Goal: Transaction & Acquisition: Book appointment/travel/reservation

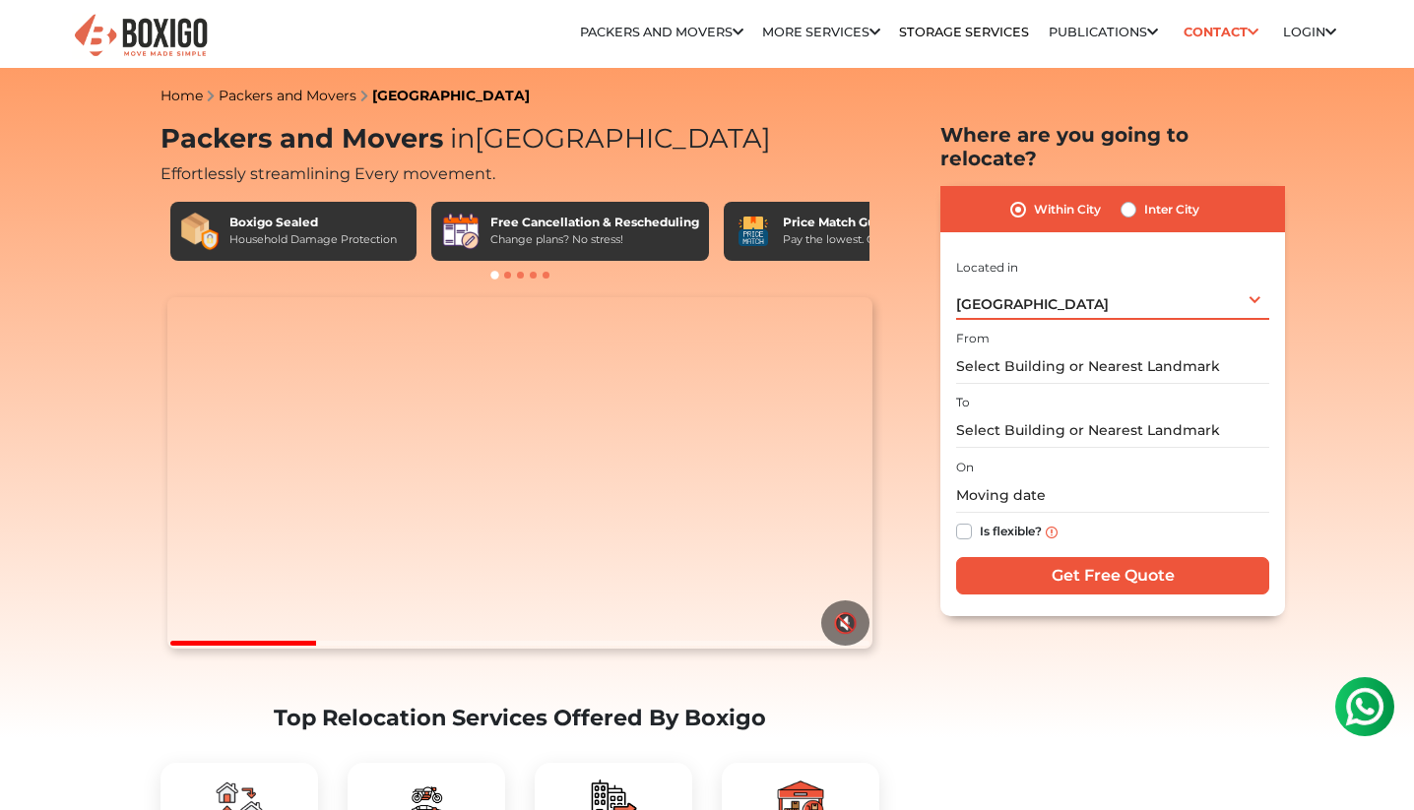
click at [1088, 279] on div "Bengaluru Select City Bangalore Bengaluru Bhopal Bhubaneswar Chennai Coimbatore…" at bounding box center [1112, 299] width 313 height 41
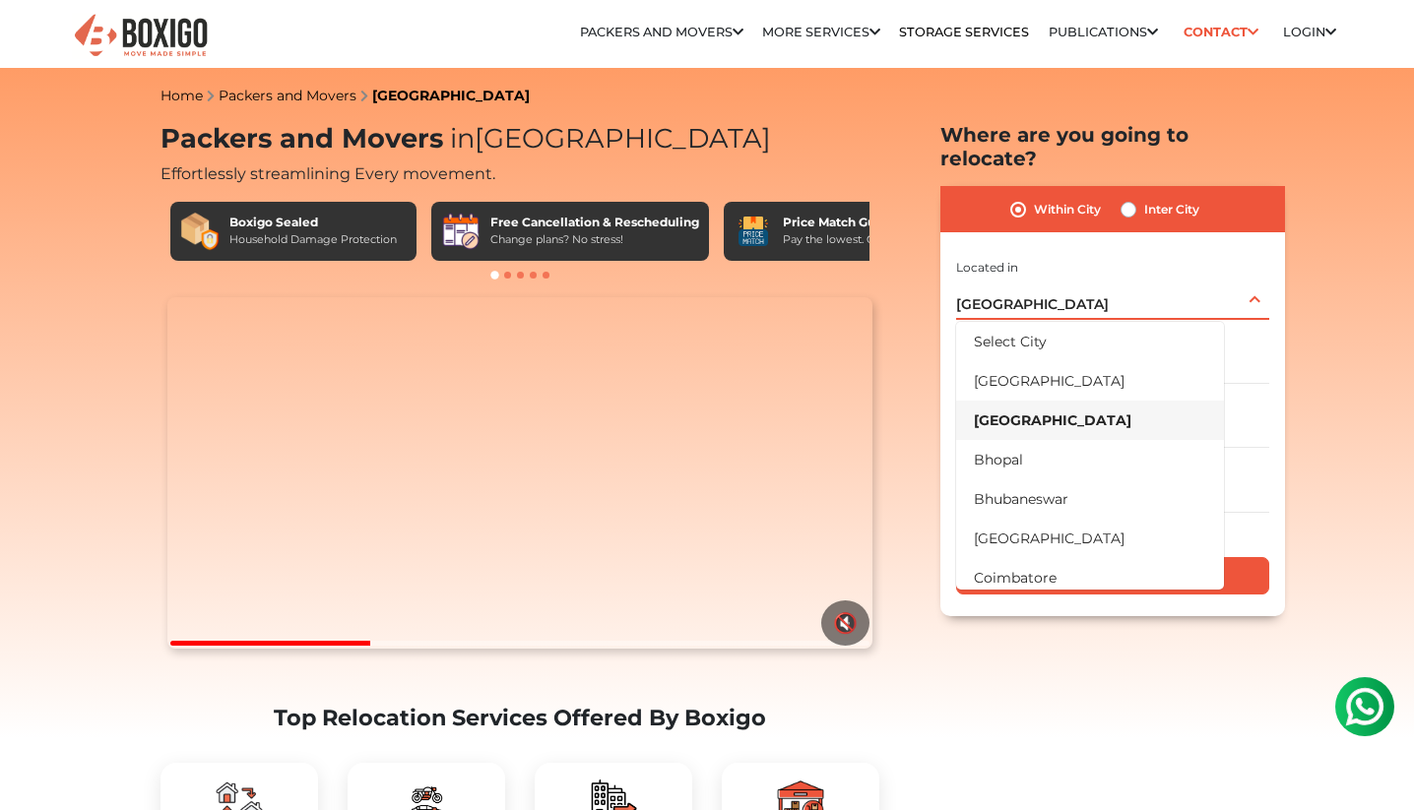
click at [1088, 279] on div "Bengaluru Select City Bangalore Bengaluru Bhopal Bhubaneswar Chennai Coimbatore…" at bounding box center [1112, 299] width 313 height 41
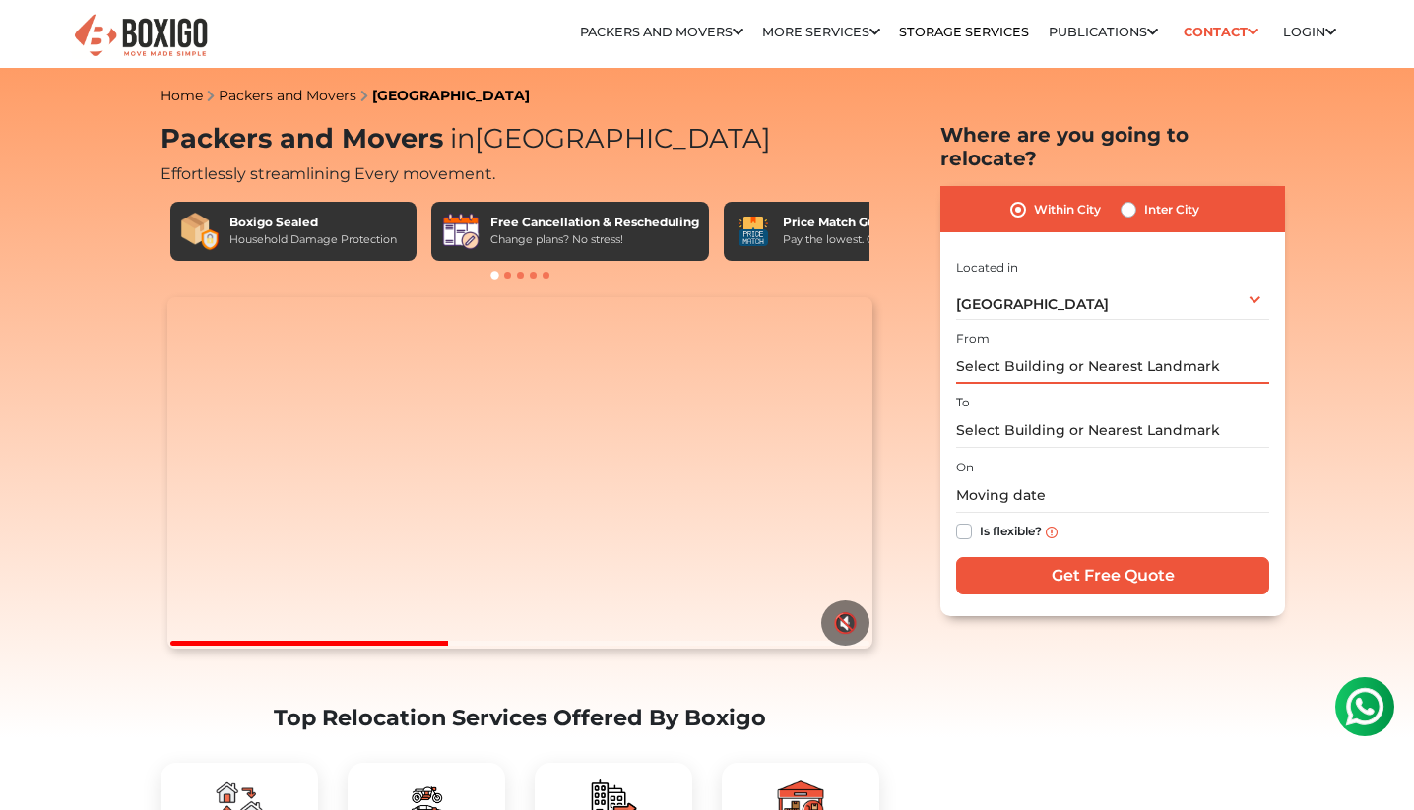
click at [1092, 349] on input "text" at bounding box center [1112, 366] width 313 height 34
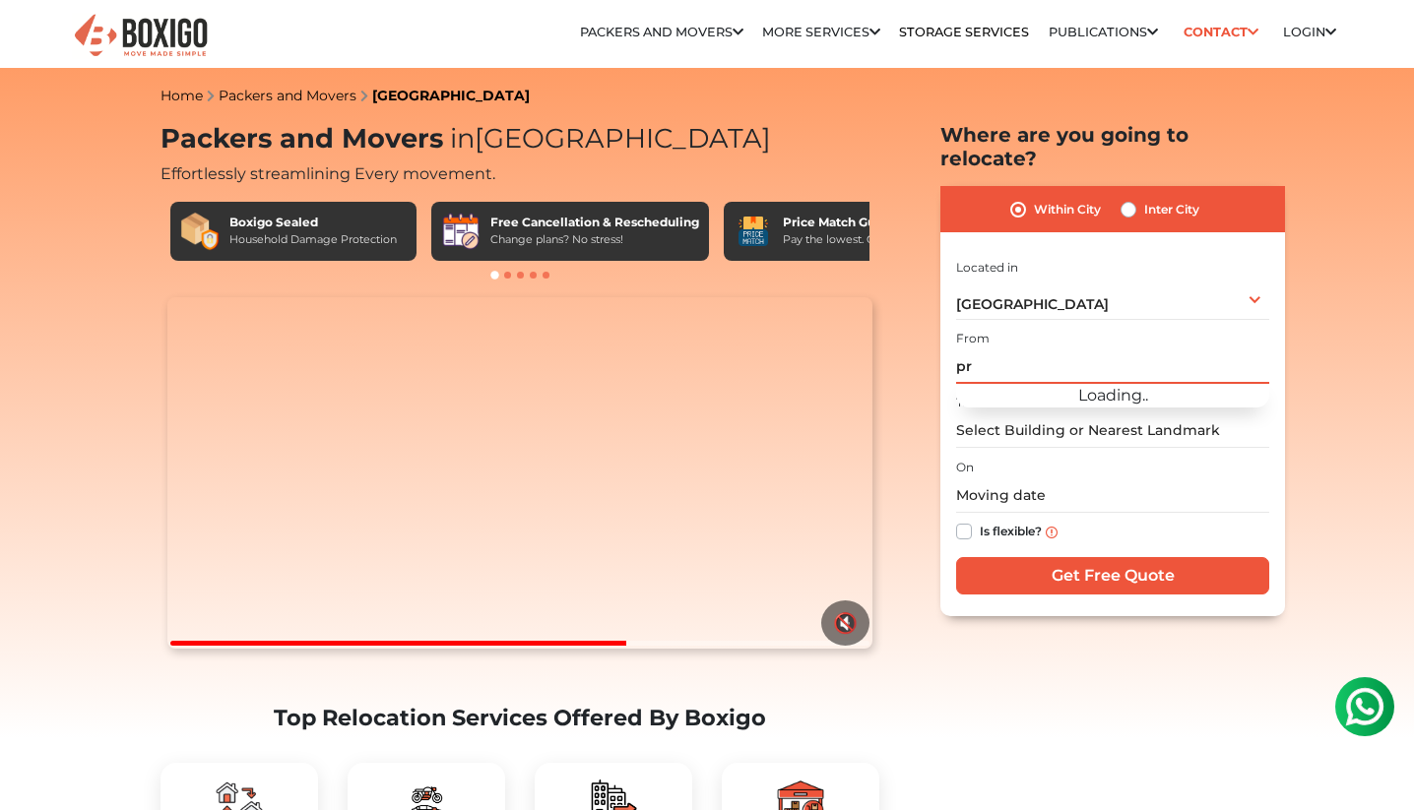
type input "p"
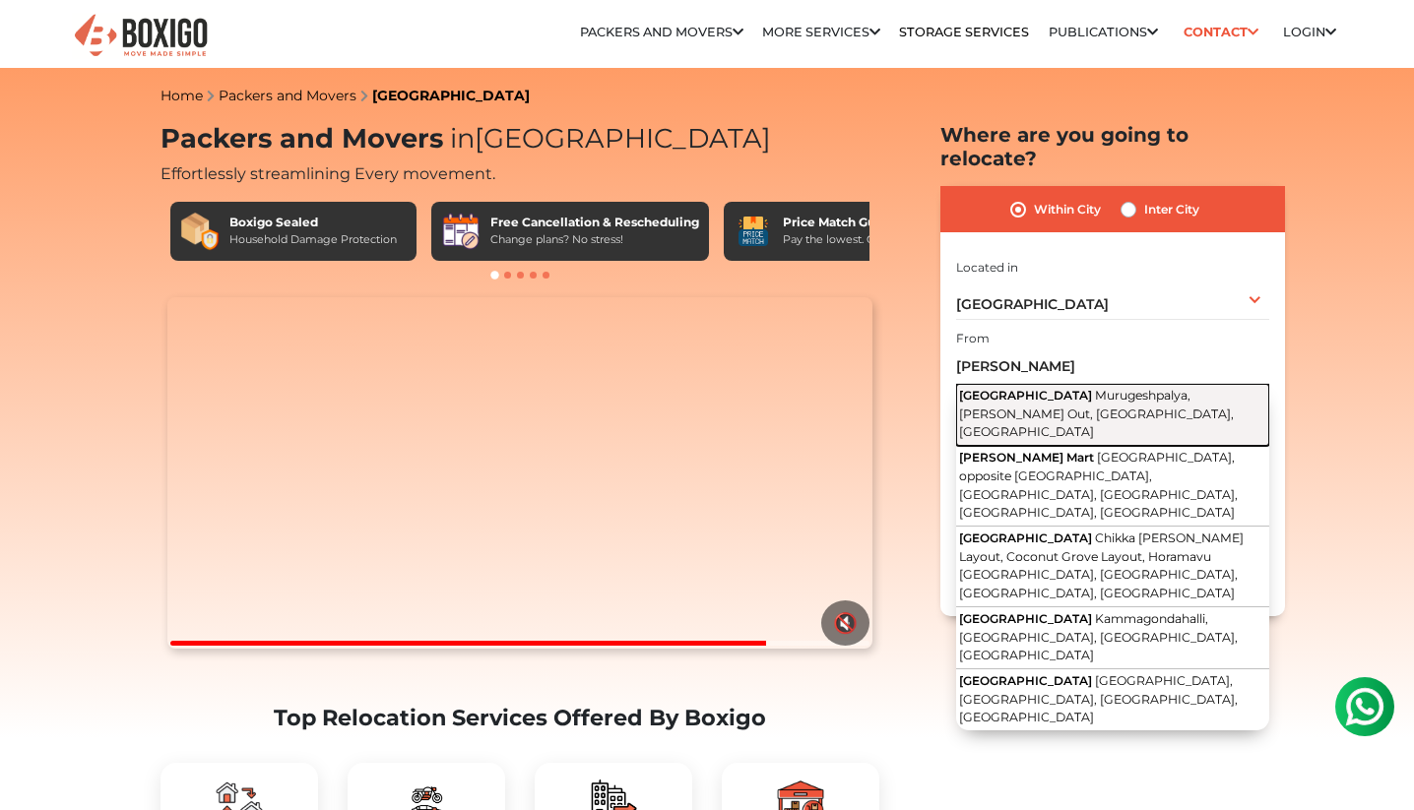
click at [1047, 388] on span "[GEOGRAPHIC_DATA]" at bounding box center [1025, 395] width 133 height 15
type input "[GEOGRAPHIC_DATA][PERSON_NAME], [GEOGRAPHIC_DATA], [GEOGRAPHIC_DATA]"
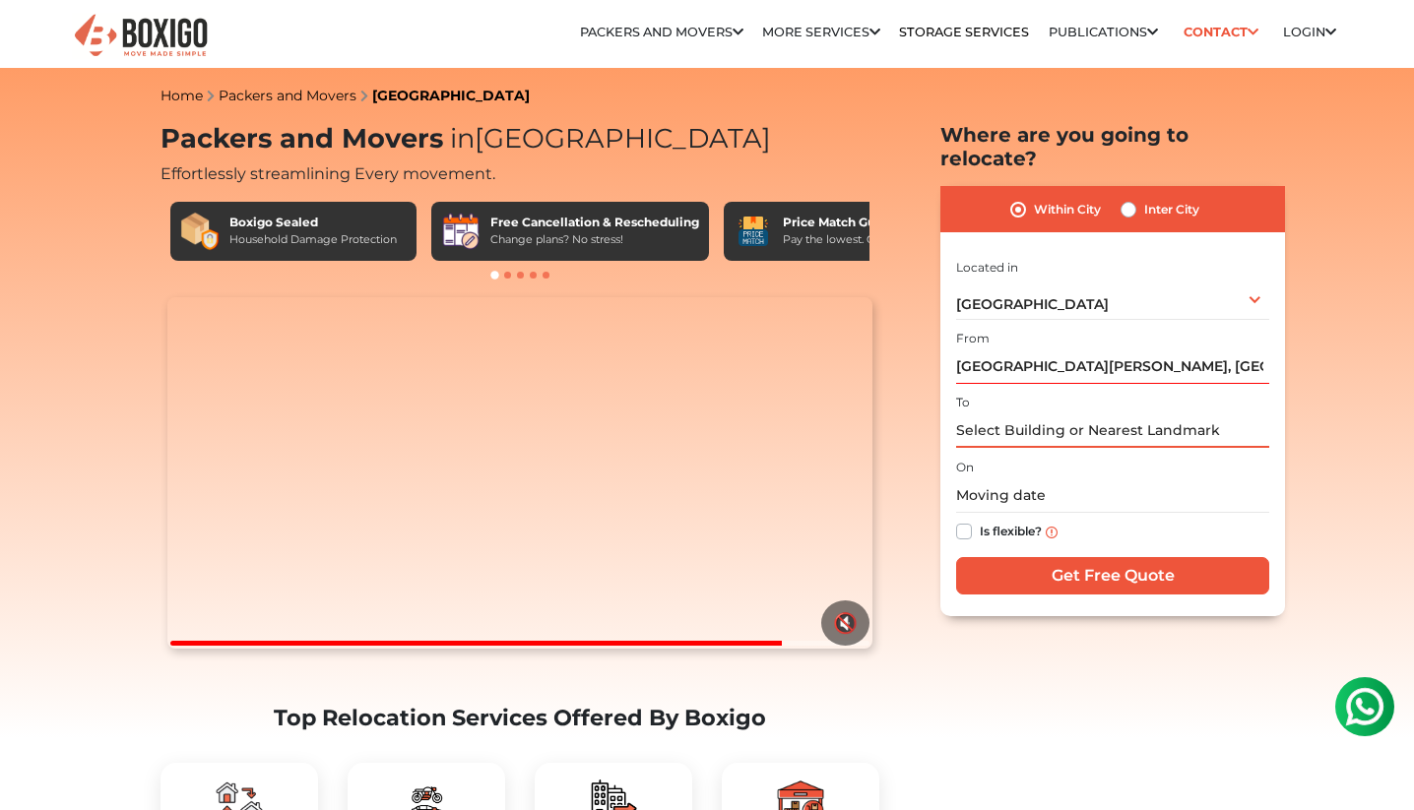
click at [1017, 413] on input "text" at bounding box center [1112, 430] width 313 height 34
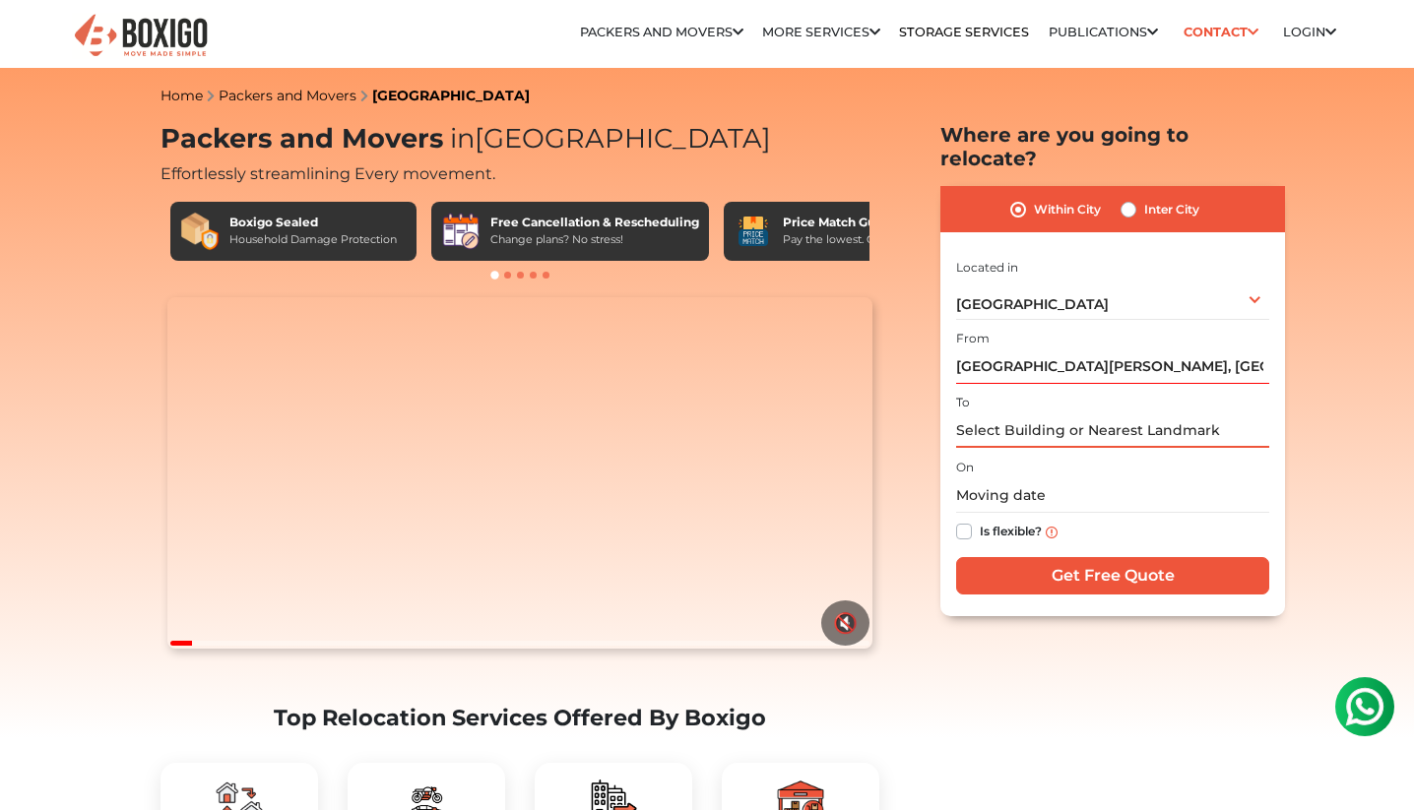
type input "M"
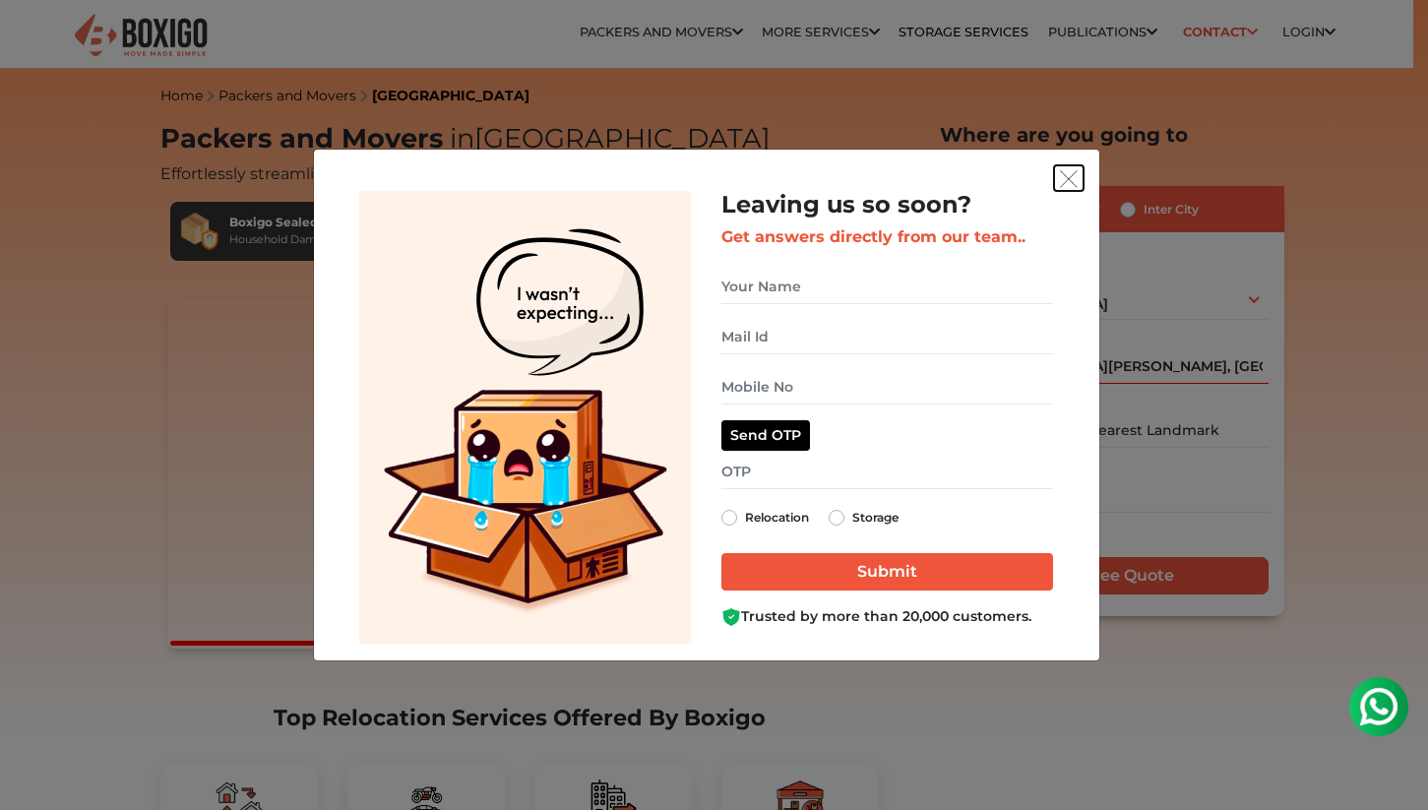
click at [1078, 176] on button "get free quote dialog" at bounding box center [1069, 178] width 30 height 26
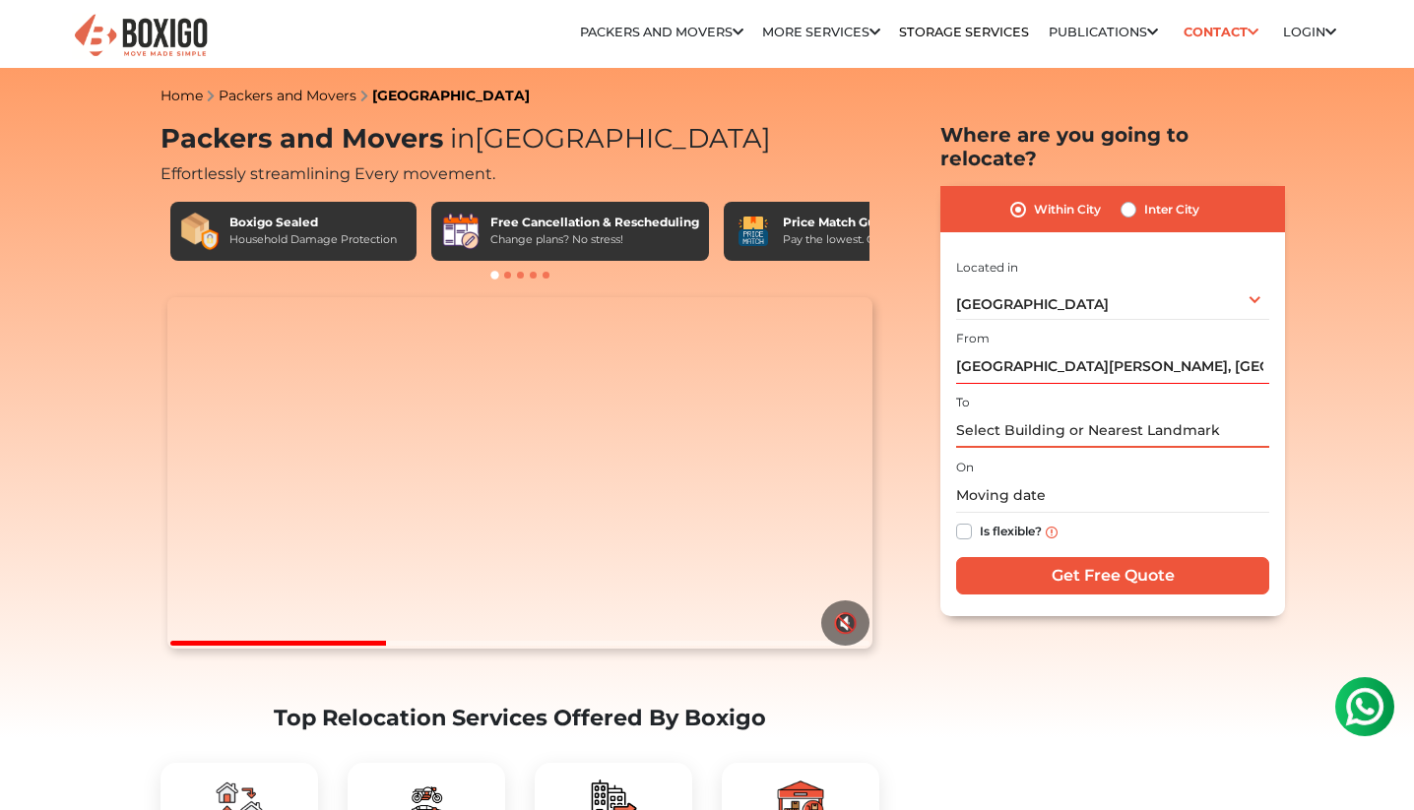
click at [1045, 413] on input "text" at bounding box center [1112, 430] width 313 height 34
type input "B"
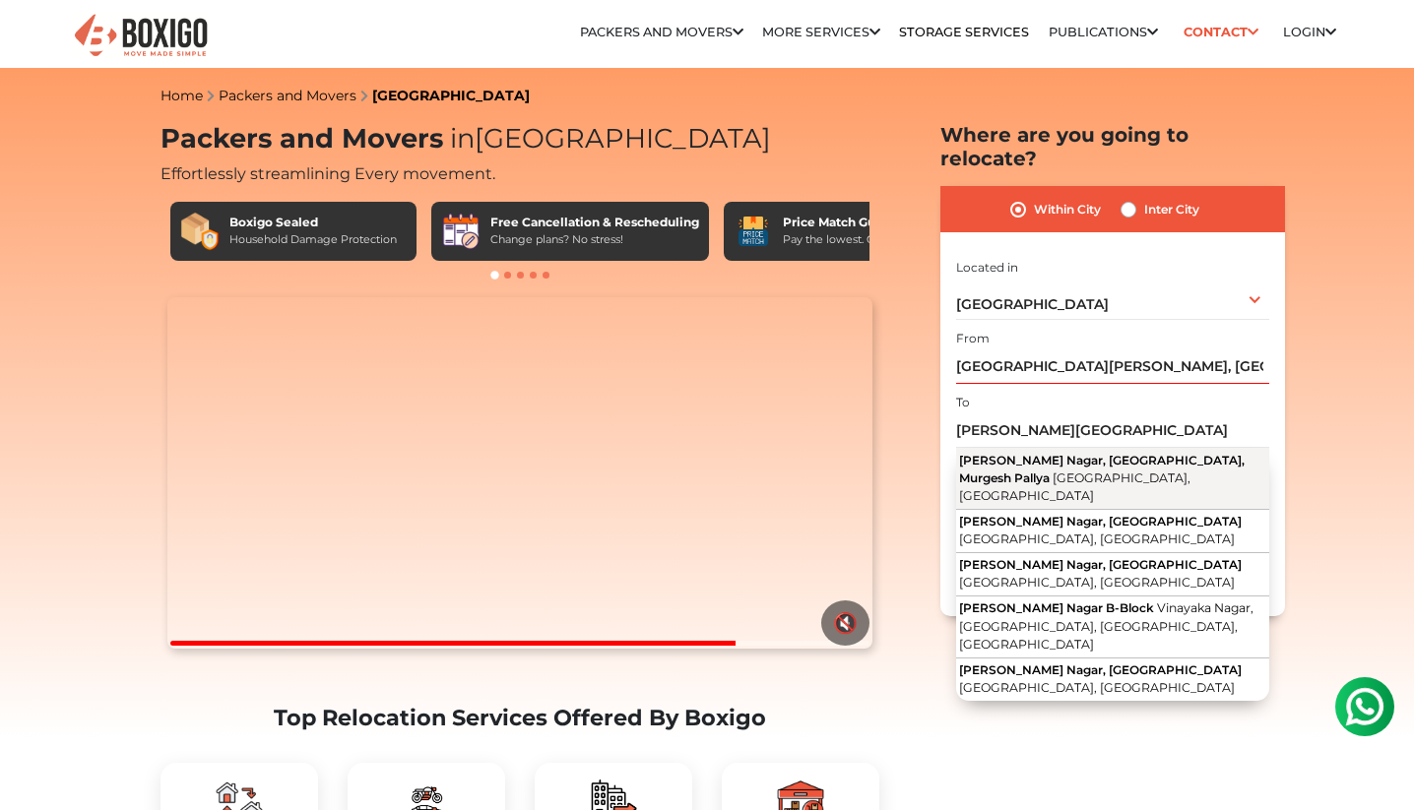
click at [1012, 453] on span "[PERSON_NAME] Nagar, [GEOGRAPHIC_DATA], Murgesh Pallya" at bounding box center [1102, 469] width 286 height 32
type input "[PERSON_NAME] Nagar, [GEOGRAPHIC_DATA], [GEOGRAPHIC_DATA], [GEOGRAPHIC_DATA], […"
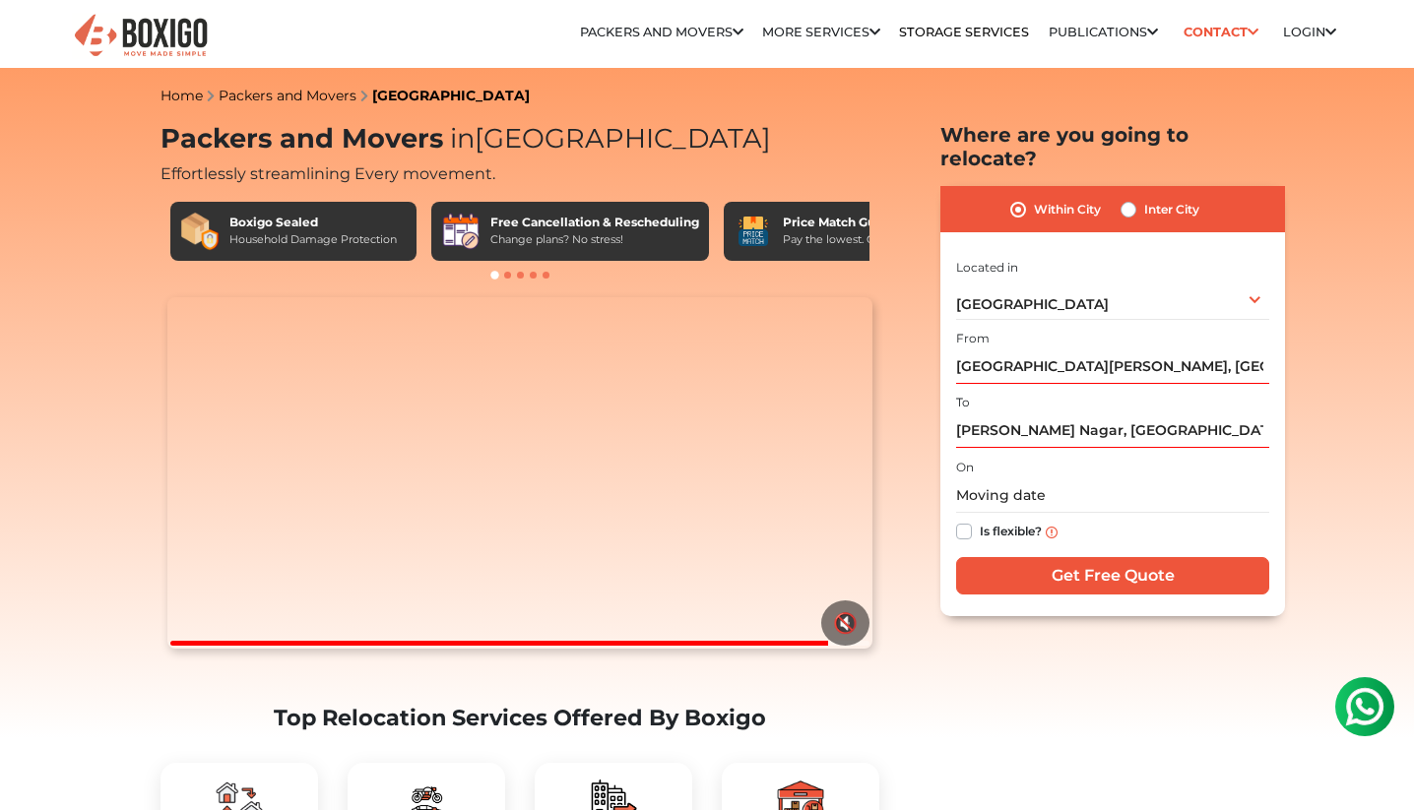
click at [972, 455] on div "On Is flexible?" at bounding box center [1112, 503] width 313 height 96
click at [974, 478] on input "text" at bounding box center [1112, 495] width 313 height 34
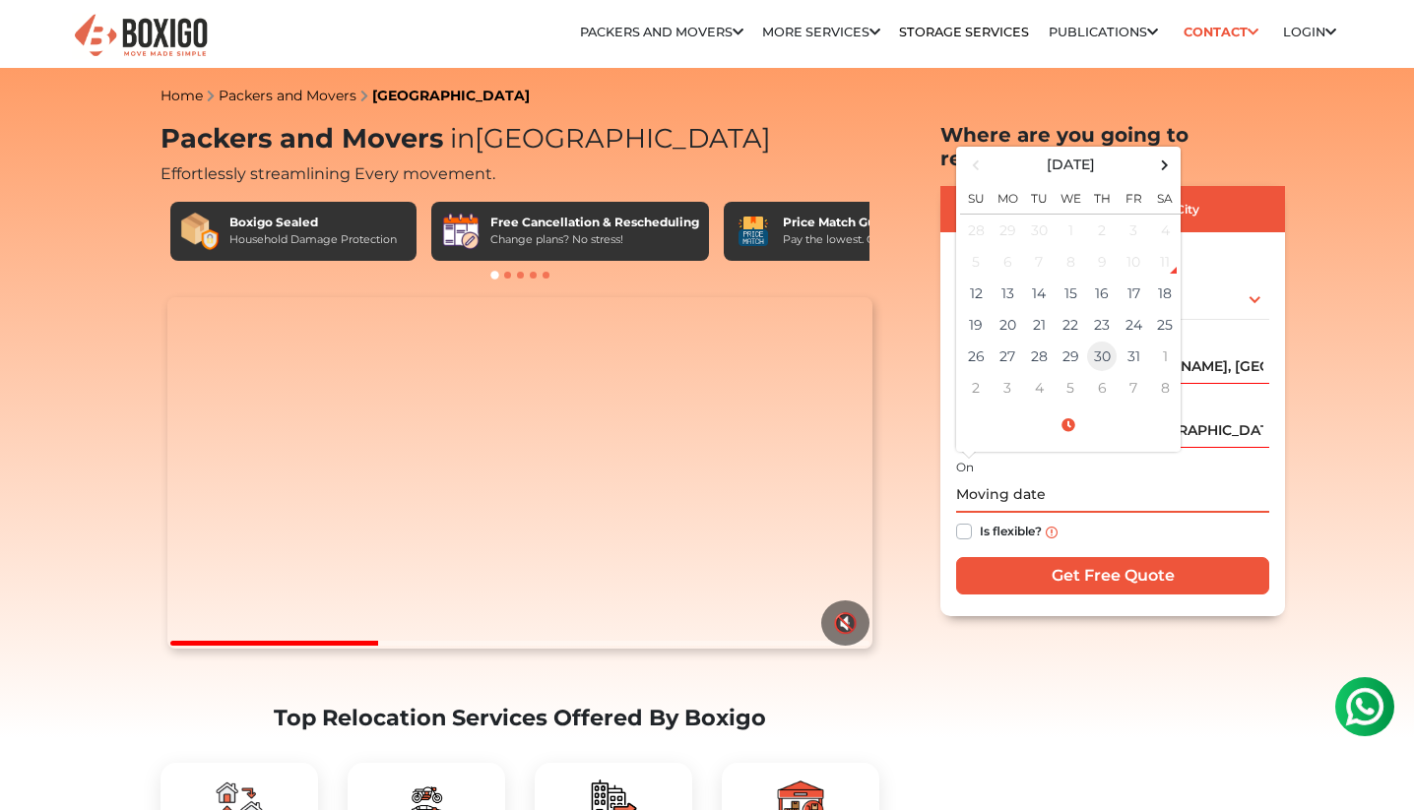
click at [1109, 341] on td "30" at bounding box center [1102, 357] width 32 height 32
click at [1134, 341] on td "31" at bounding box center [1133, 357] width 32 height 32
type input "10/31/2025 12:00 AM"
click at [1103, 478] on input "10/31/2025 12:00 AM" at bounding box center [1112, 495] width 313 height 34
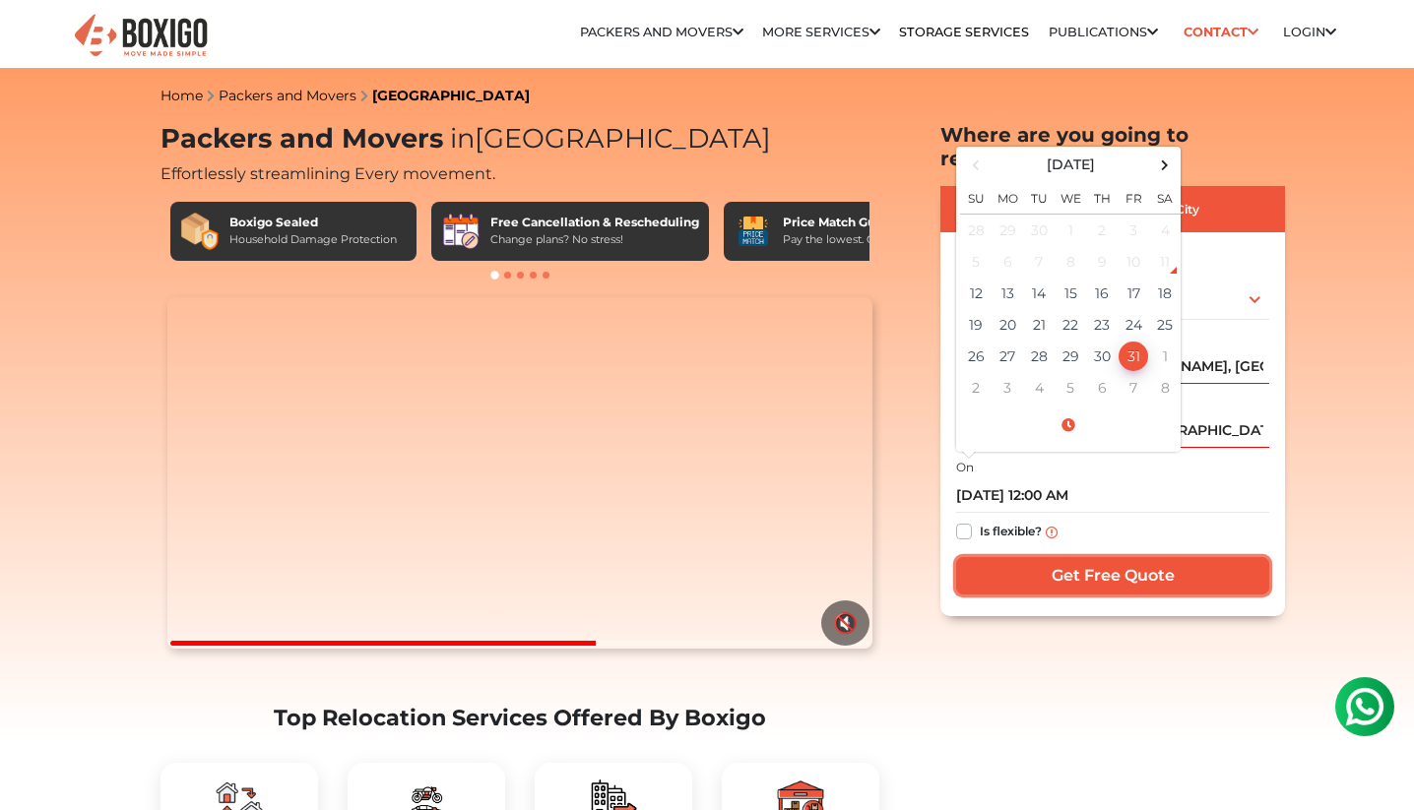
click at [1026, 559] on input "Get Free Quote" at bounding box center [1112, 575] width 313 height 37
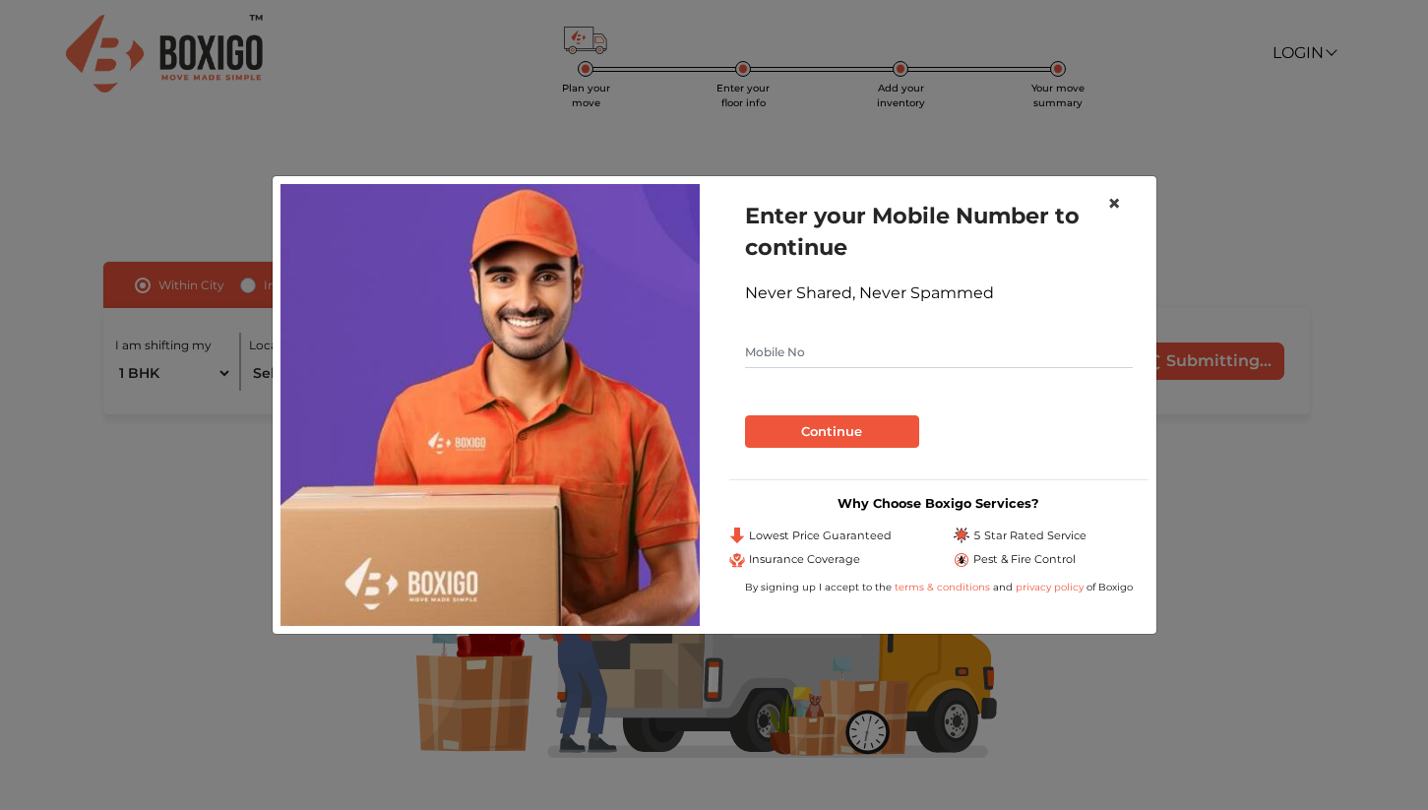
click at [1114, 204] on span "×" at bounding box center [1115, 203] width 14 height 29
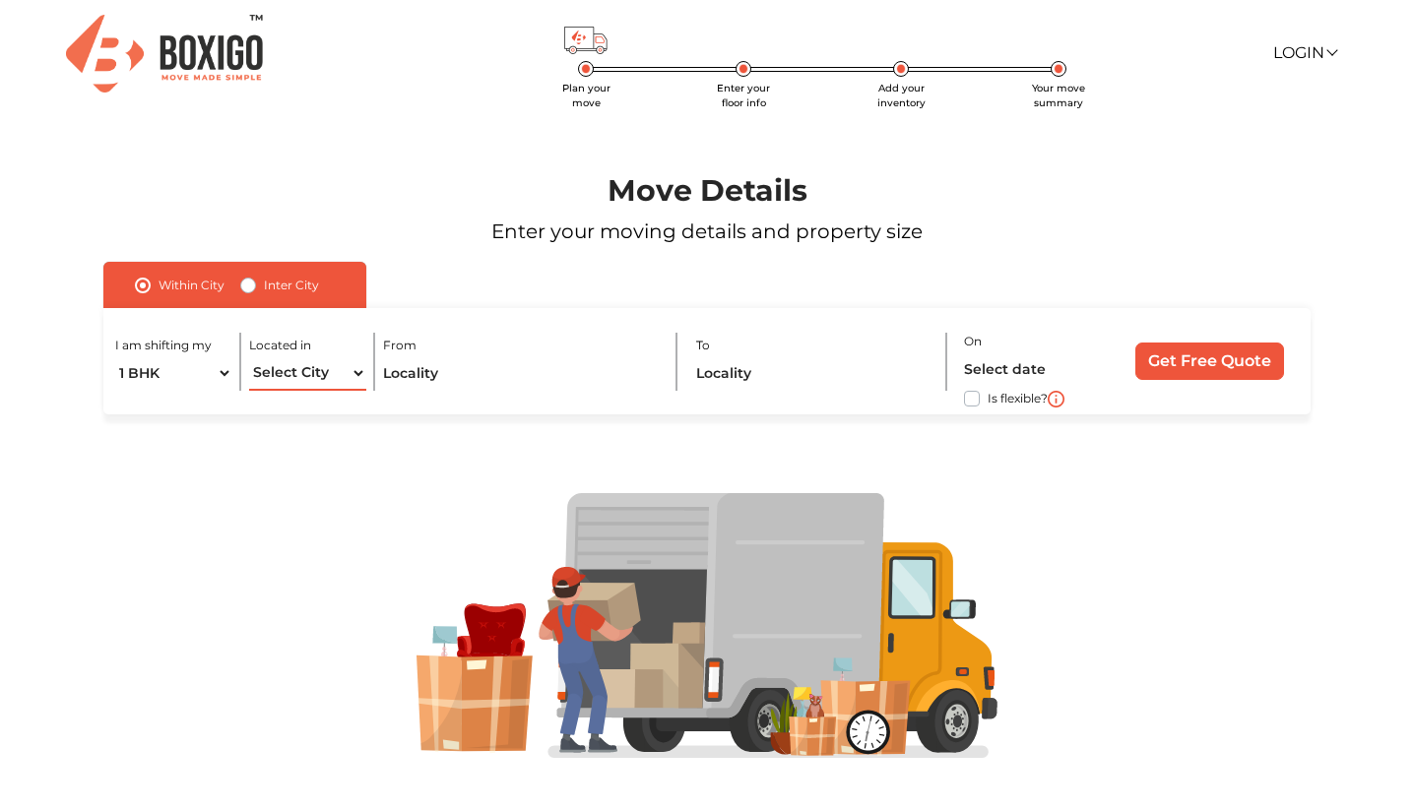
click at [304, 370] on select "Select City [GEOGRAPHIC_DATA] [GEOGRAPHIC_DATA] [GEOGRAPHIC_DATA] [GEOGRAPHIC_D…" at bounding box center [307, 373] width 117 height 34
select select "[GEOGRAPHIC_DATA]"
click at [249, 356] on select "Select City [GEOGRAPHIC_DATA] [GEOGRAPHIC_DATA] [GEOGRAPHIC_DATA] [GEOGRAPHIC_D…" at bounding box center [307, 373] width 117 height 34
click at [443, 375] on input "text" at bounding box center [521, 373] width 277 height 34
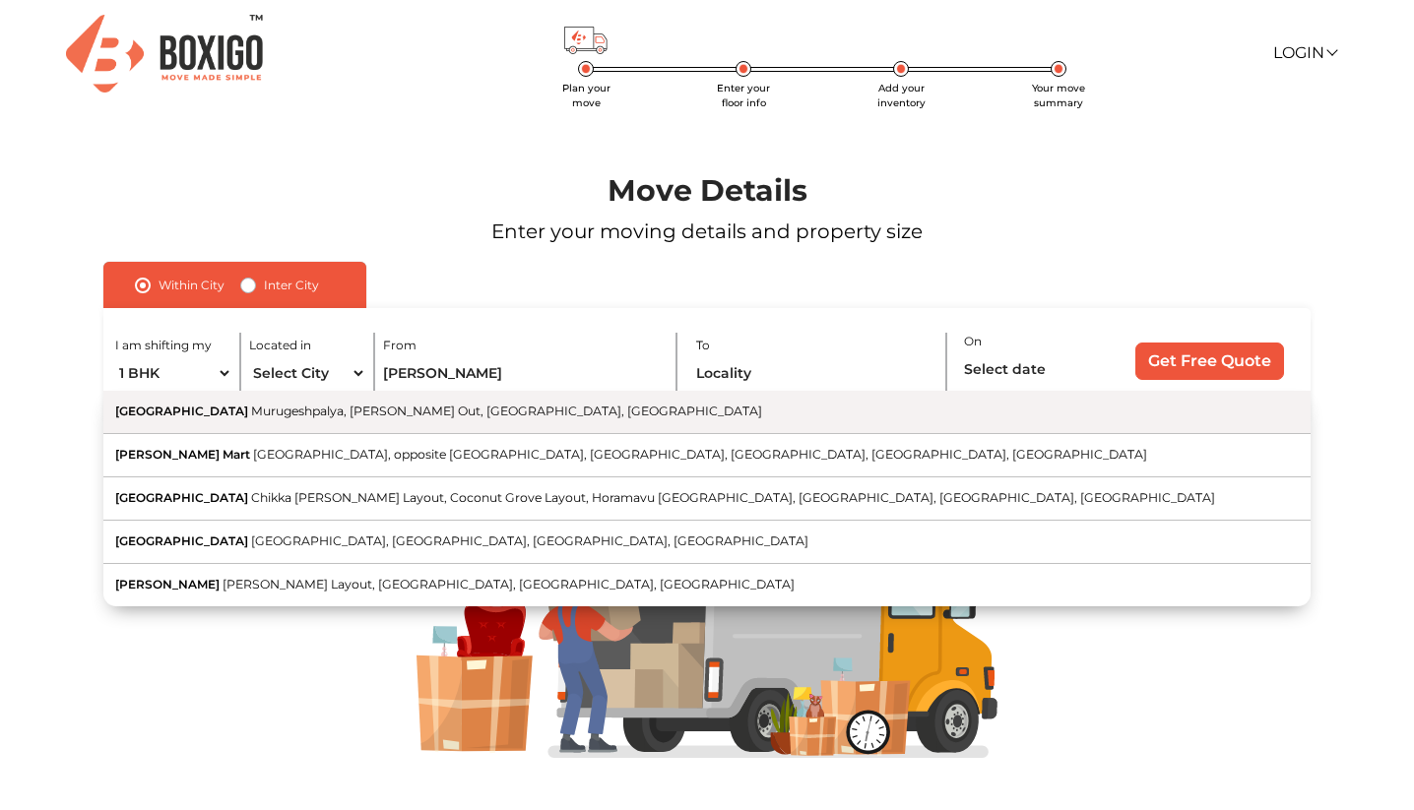
click at [422, 413] on span "Murugeshpalya, [PERSON_NAME] Out, [GEOGRAPHIC_DATA], [GEOGRAPHIC_DATA]" at bounding box center [506, 411] width 511 height 15
type input "[GEOGRAPHIC_DATA][PERSON_NAME], [GEOGRAPHIC_DATA], [GEOGRAPHIC_DATA]"
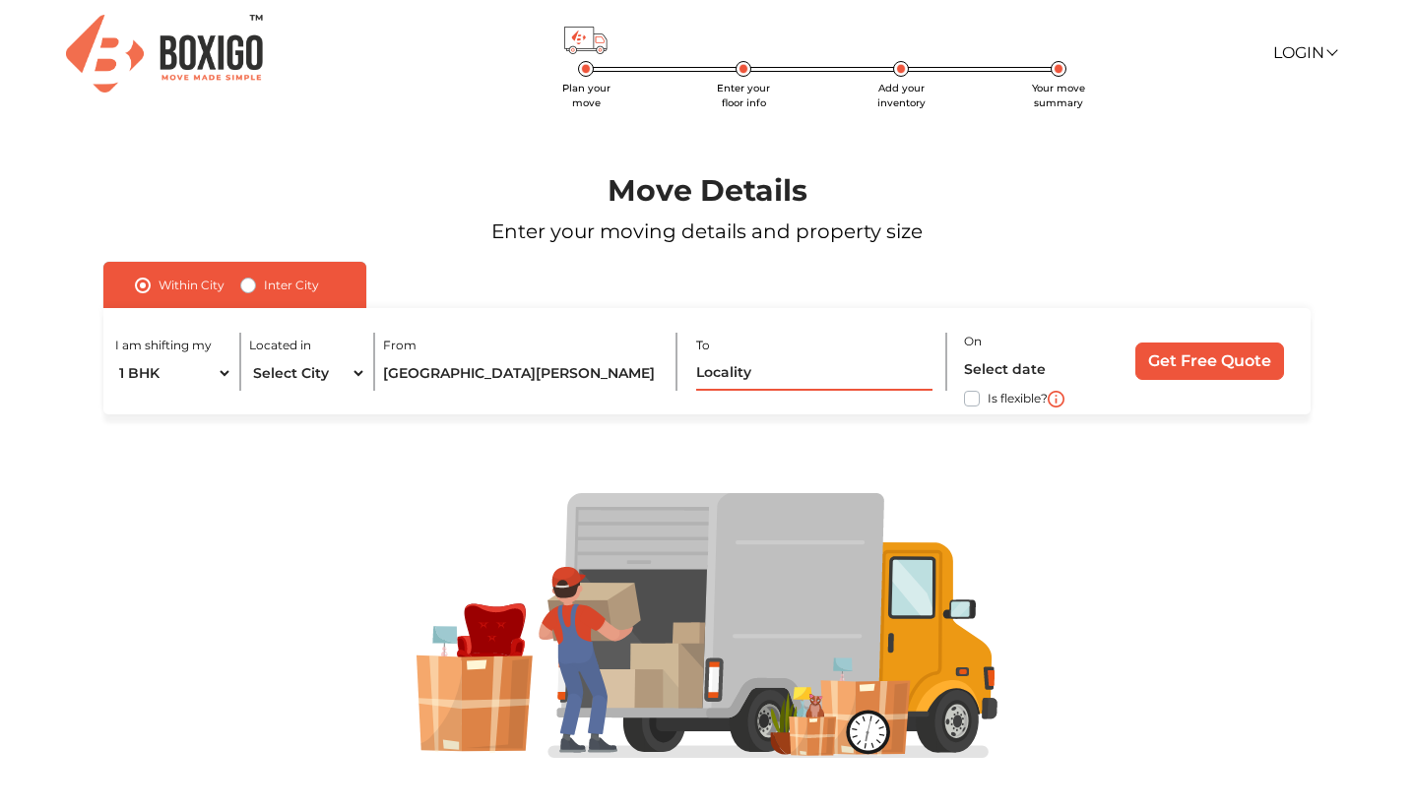
click at [745, 379] on input "text" at bounding box center [814, 373] width 236 height 34
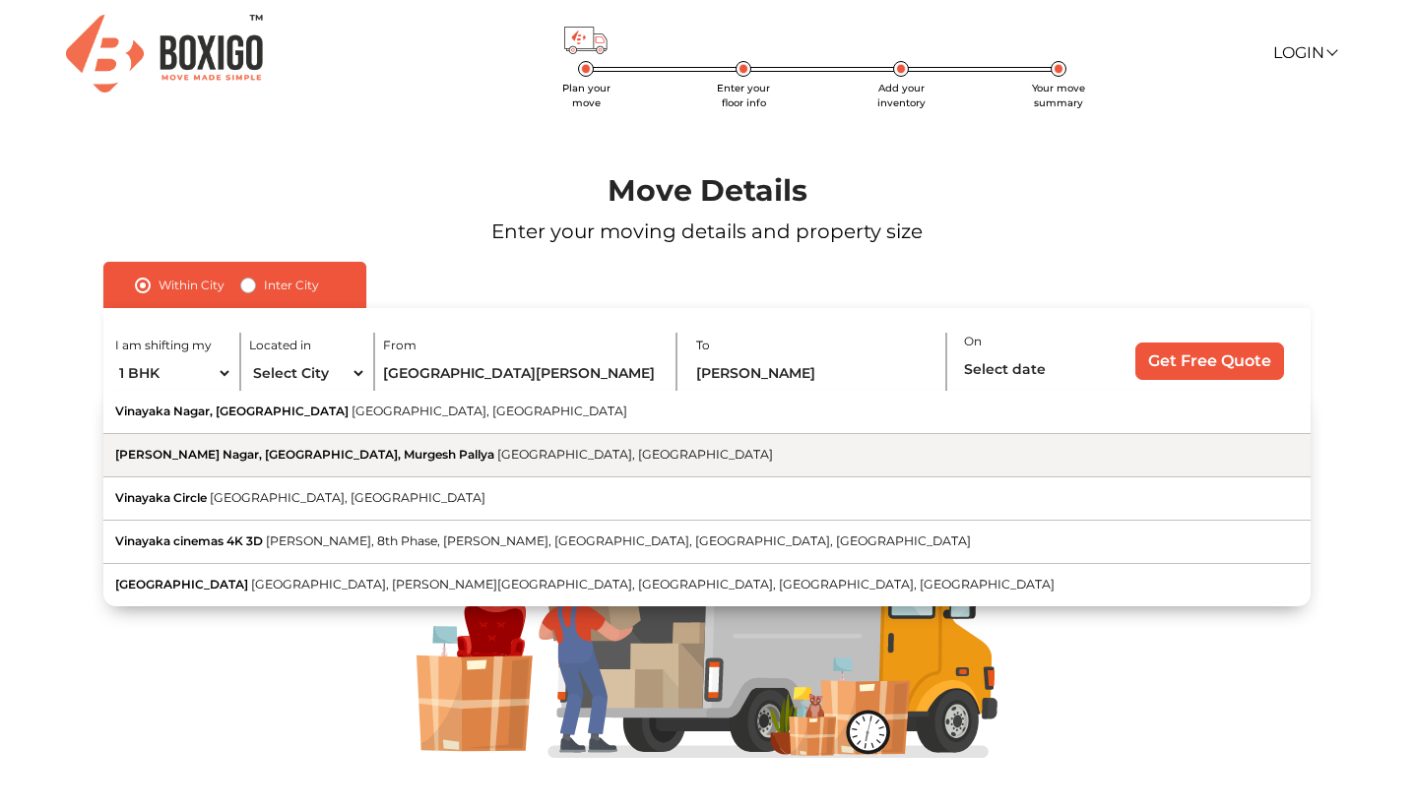
click at [666, 436] on button "[PERSON_NAME] Nagar, [GEOGRAPHIC_DATA], [GEOGRAPHIC_DATA], [GEOGRAPHIC_DATA]" at bounding box center [707, 455] width 1208 height 43
type input "[PERSON_NAME] Nagar, [GEOGRAPHIC_DATA], [GEOGRAPHIC_DATA], [GEOGRAPHIC_DATA], […"
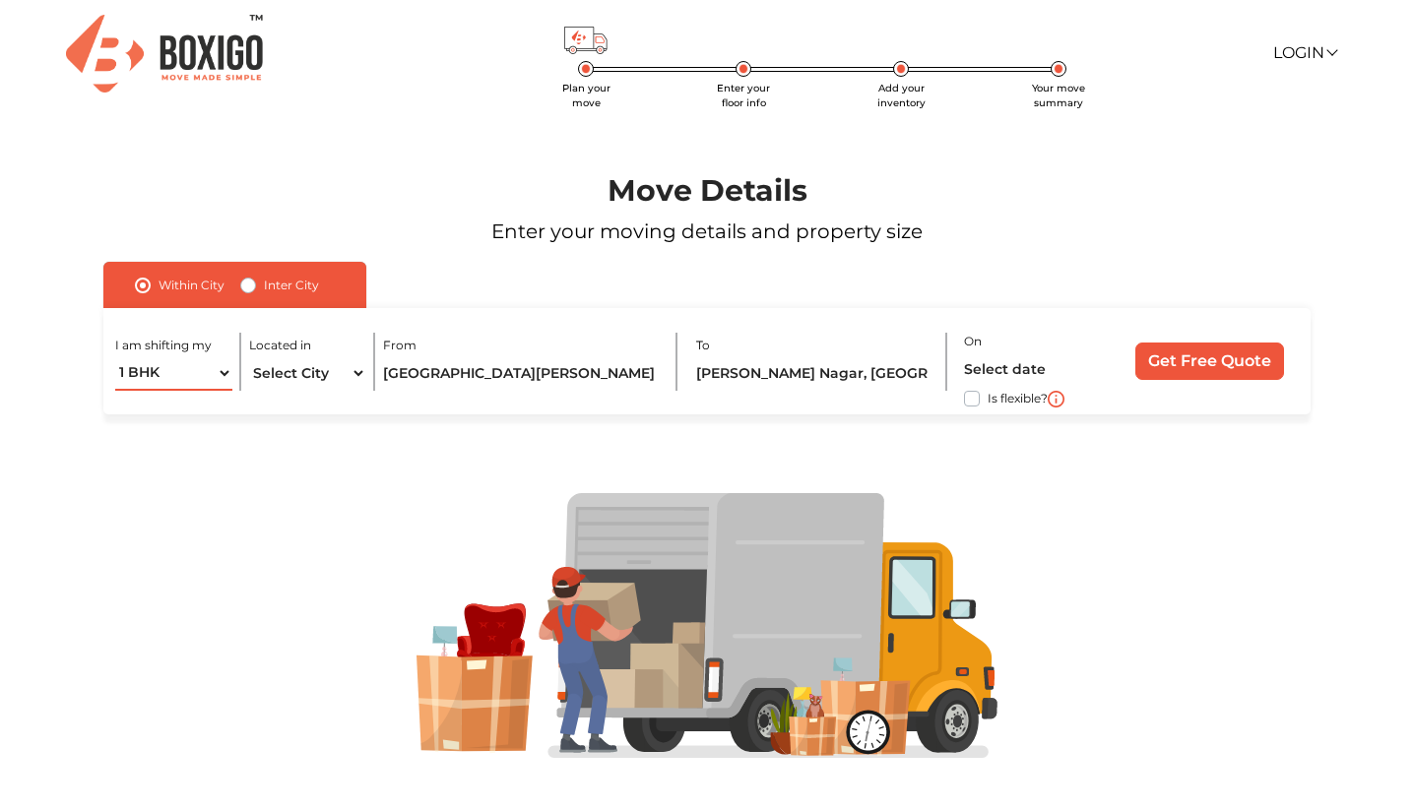
click at [210, 372] on select "1 BHK 2 BHK 3 BHK 3 + BHK FEW ITEMS" at bounding box center [173, 373] width 117 height 34
click at [115, 356] on select "1 BHK 2 BHK 3 BHK 3 + BHK FEW ITEMS" at bounding box center [173, 373] width 117 height 34
click at [174, 375] on select "1 BHK 2 BHK 3 BHK 3 + BHK FEW ITEMS" at bounding box center [173, 373] width 117 height 34
select select "FEW ITEMS"
click at [115, 356] on select "1 BHK 2 BHK 3 BHK 3 + BHK FEW ITEMS" at bounding box center [173, 373] width 117 height 34
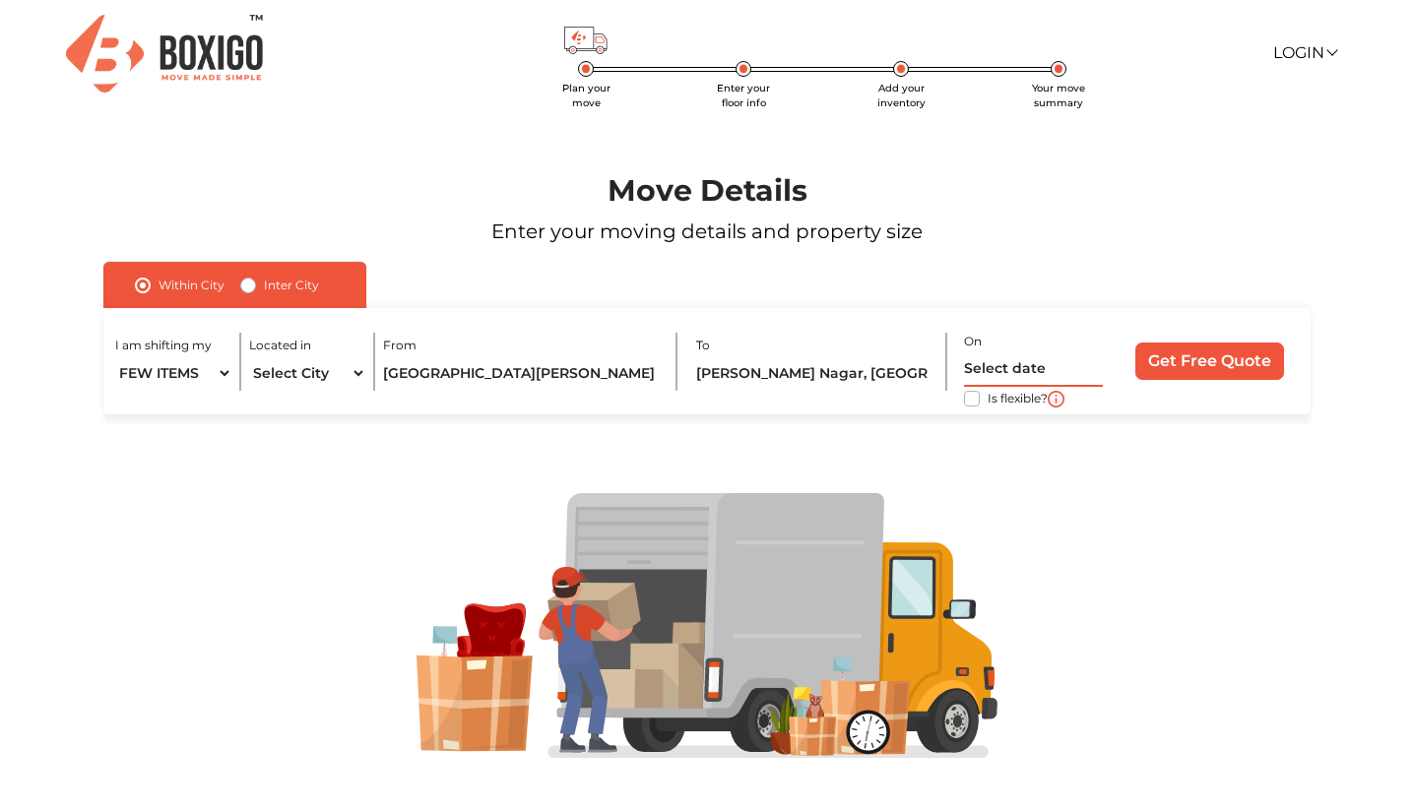
click at [1012, 363] on input "text" at bounding box center [1033, 369] width 139 height 34
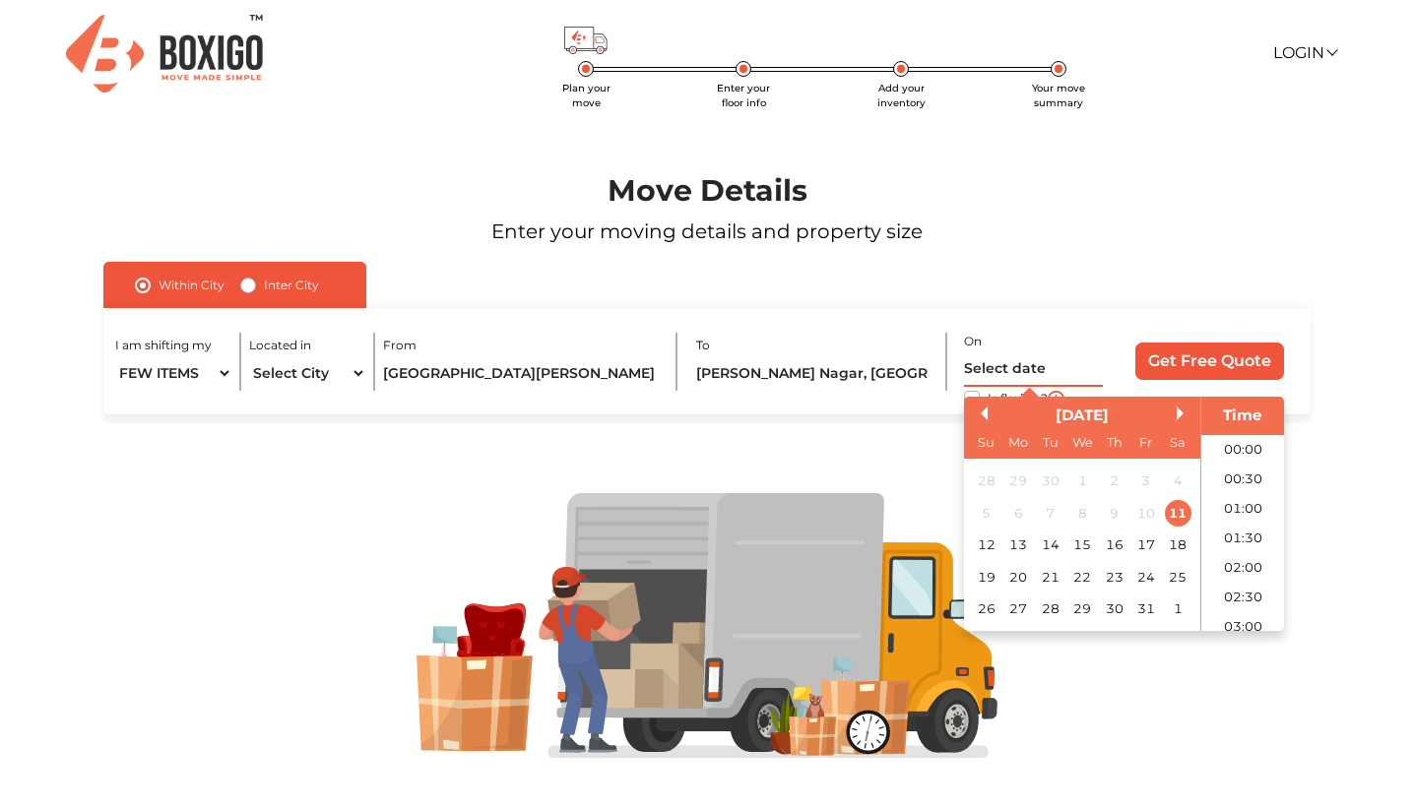
scroll to position [950, 0]
click at [1146, 610] on div "31" at bounding box center [1145, 609] width 27 height 27
type input "[DATE] 12:00 AM"
click at [1219, 356] on input "Get Free Quote" at bounding box center [1209, 361] width 149 height 37
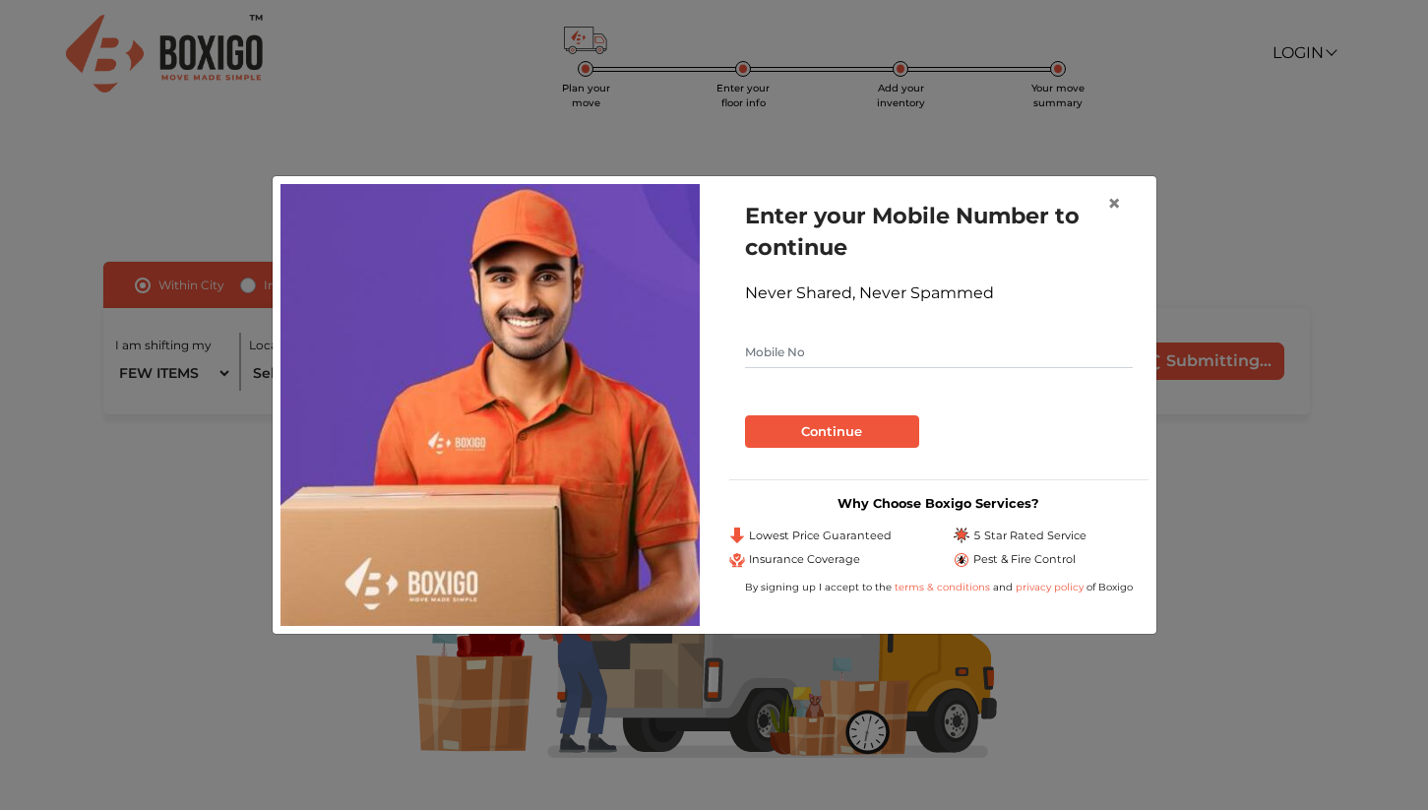
click at [845, 351] on input "text" at bounding box center [939, 353] width 388 height 32
type input "8081857340"
click at [841, 424] on button "Continue" at bounding box center [832, 431] width 174 height 33
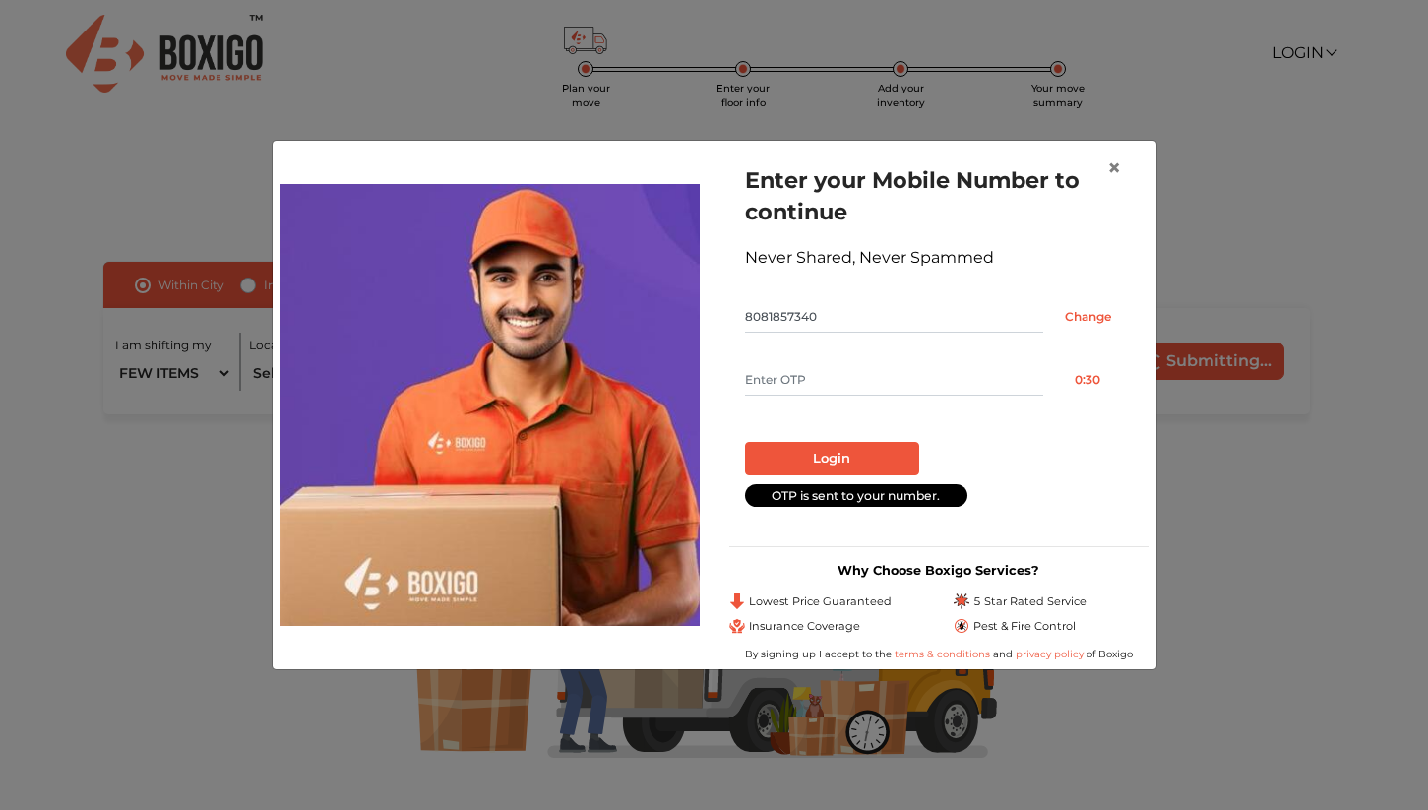
click at [793, 386] on input "text" at bounding box center [894, 380] width 298 height 32
type input "4039"
click at [838, 465] on button "Login" at bounding box center [832, 458] width 174 height 33
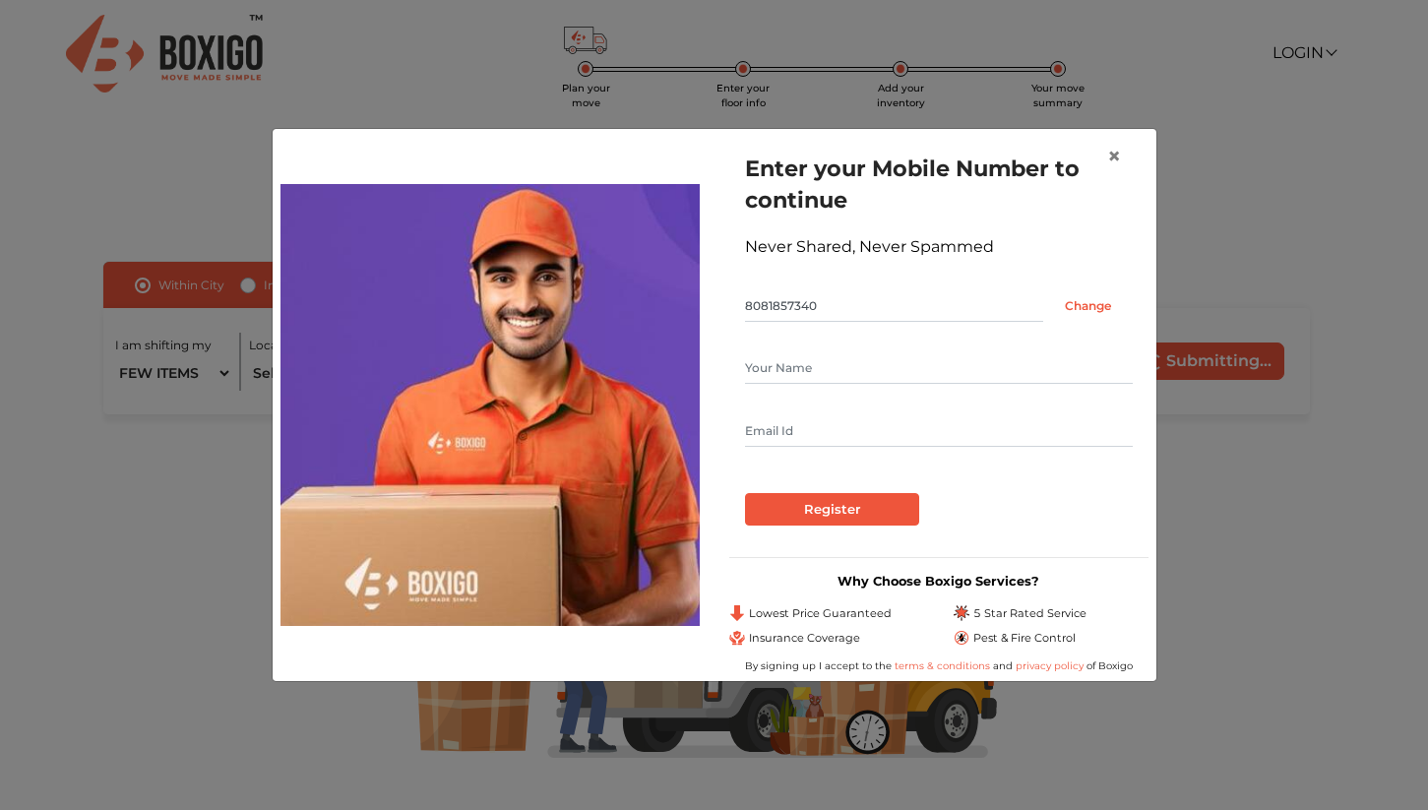
click at [821, 373] on input "text" at bounding box center [939, 368] width 388 height 32
type input "[PERSON_NAME]"
type input "[EMAIL_ADDRESS][DOMAIN_NAME]"
click at [895, 526] on input "Register" at bounding box center [832, 509] width 174 height 33
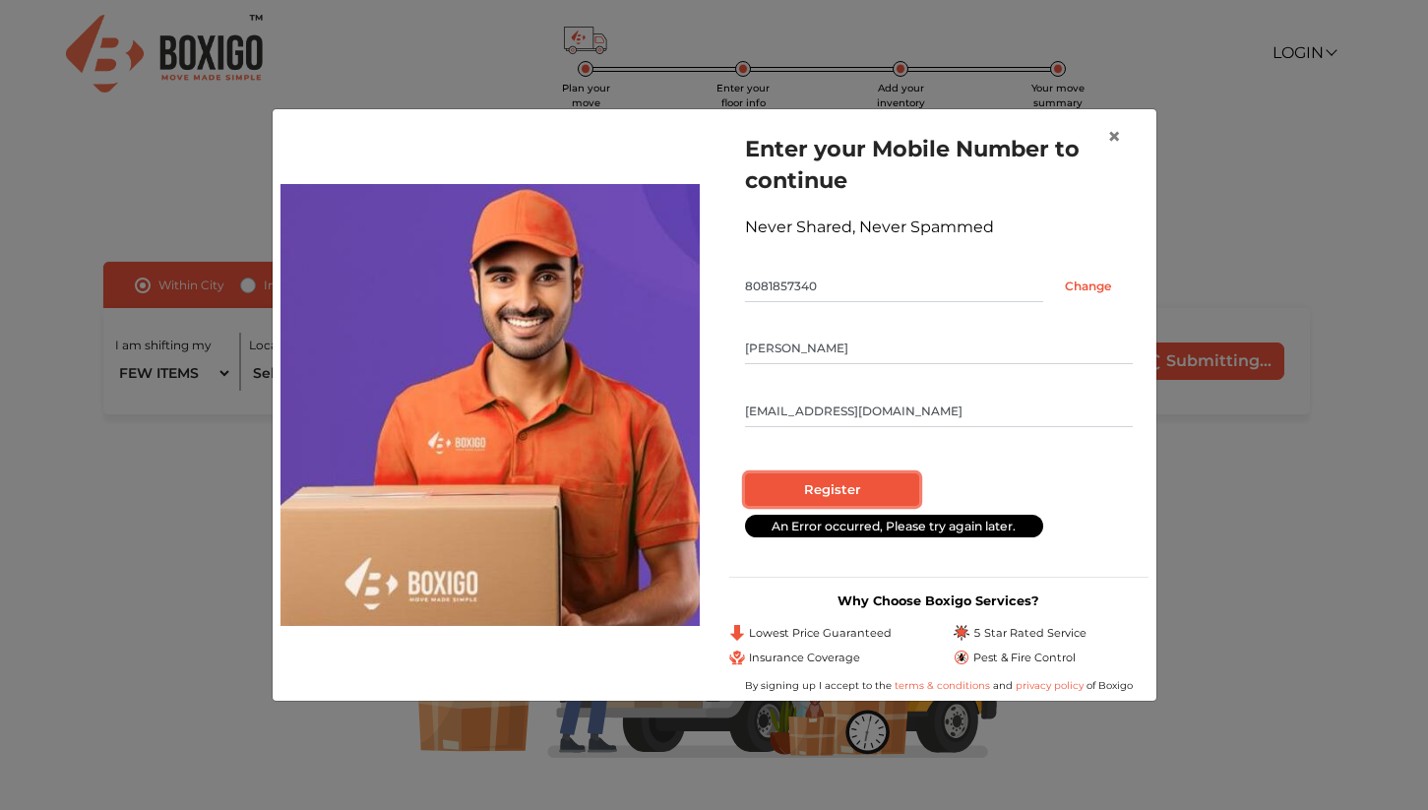
click at [853, 486] on input "Register" at bounding box center [832, 490] width 174 height 33
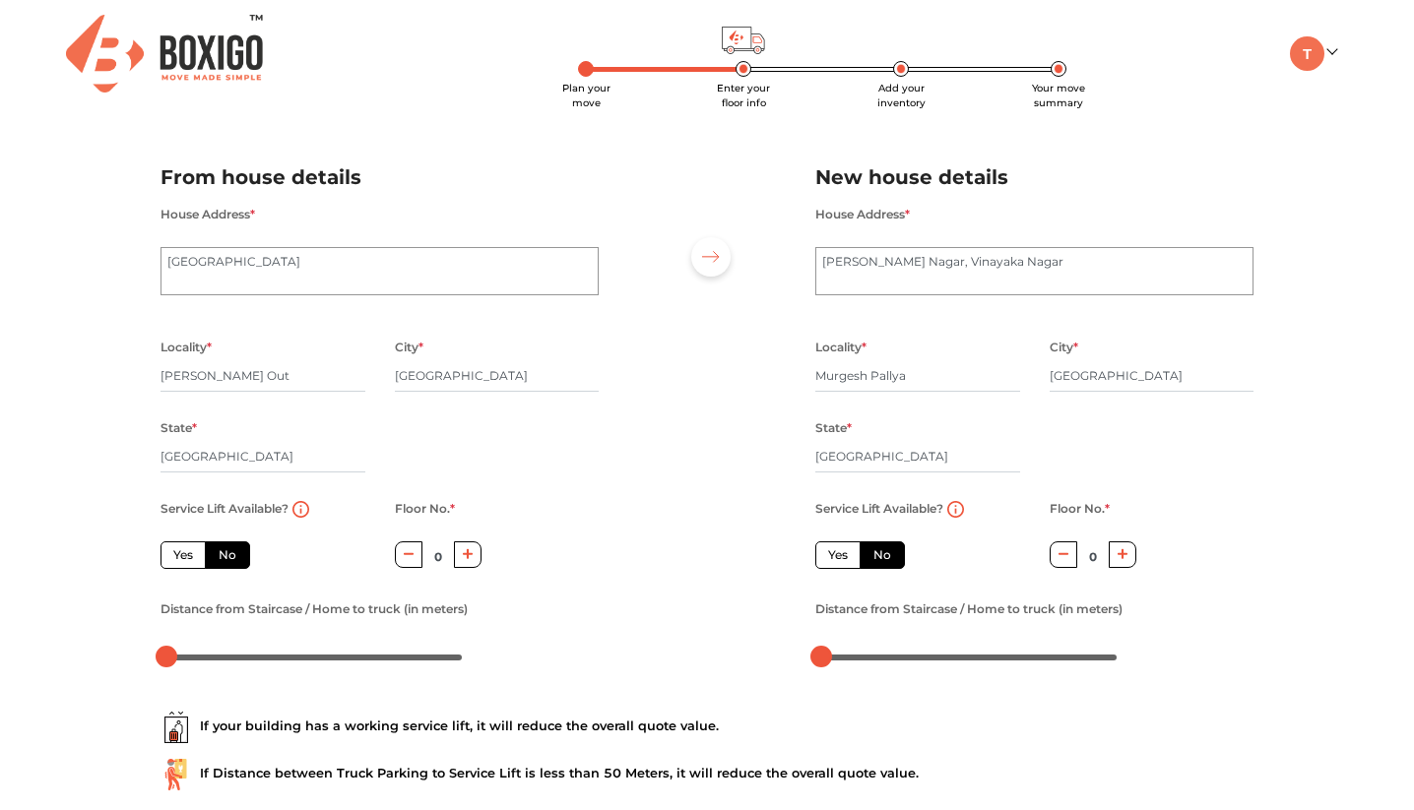
click at [853, 486] on div "State * [GEOGRAPHIC_DATA]" at bounding box center [917, 455] width 205 height 81
click at [224, 265] on textarea "[GEOGRAPHIC_DATA]" at bounding box center [379, 271] width 438 height 49
click at [167, 258] on textarea "[GEOGRAPHIC_DATA]" at bounding box center [379, 271] width 438 height 49
type textarea "[STREET_ADDRESS]"
click at [46, 225] on div "Plan your move Enter your floor info Add your inventory Your move summary My Mo…" at bounding box center [707, 465] width 1414 height 931
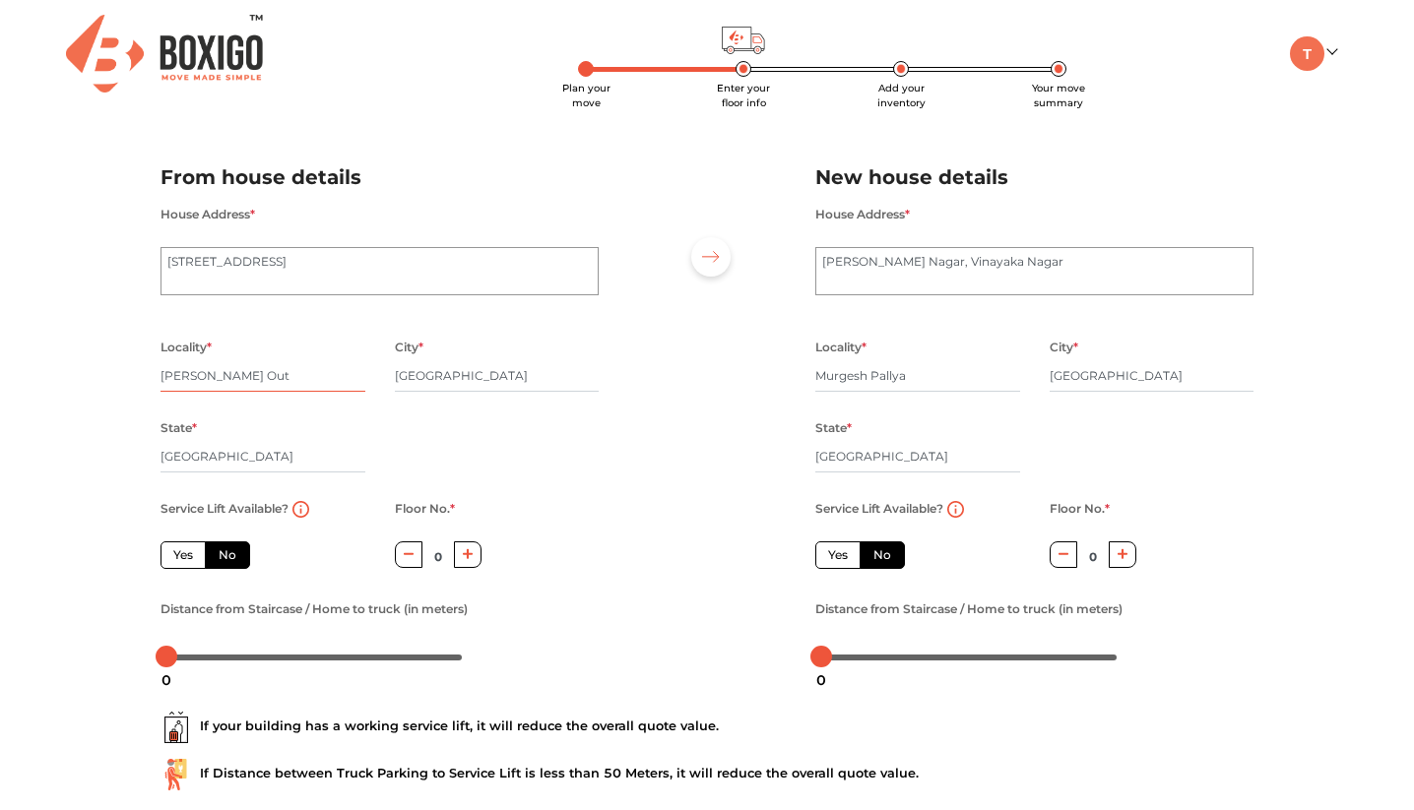
click at [172, 367] on input "[PERSON_NAME] Out" at bounding box center [262, 376] width 205 height 32
click at [242, 279] on textarea "[GEOGRAPHIC_DATA]" at bounding box center [379, 271] width 438 height 49
click at [241, 256] on textarea "[GEOGRAPHIC_DATA]" at bounding box center [379, 271] width 438 height 49
click at [241, 294] on textarea "[GEOGRAPHIC_DATA]" at bounding box center [379, 271] width 438 height 49
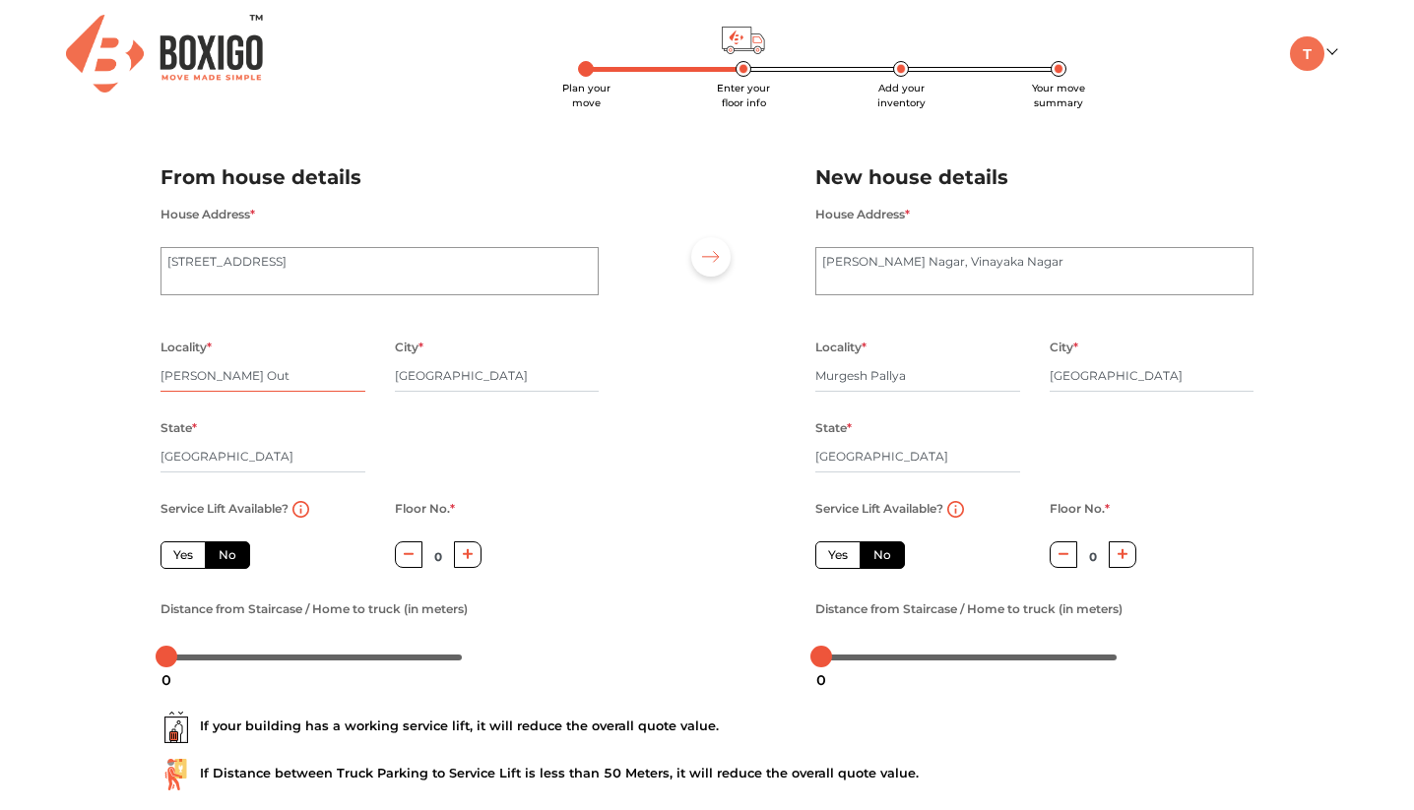
click at [215, 372] on input "[PERSON_NAME] Out" at bounding box center [262, 376] width 205 height 32
click at [250, 375] on input "[PERSON_NAME] Out" at bounding box center [262, 376] width 205 height 32
type input "[GEOGRAPHIC_DATA]"
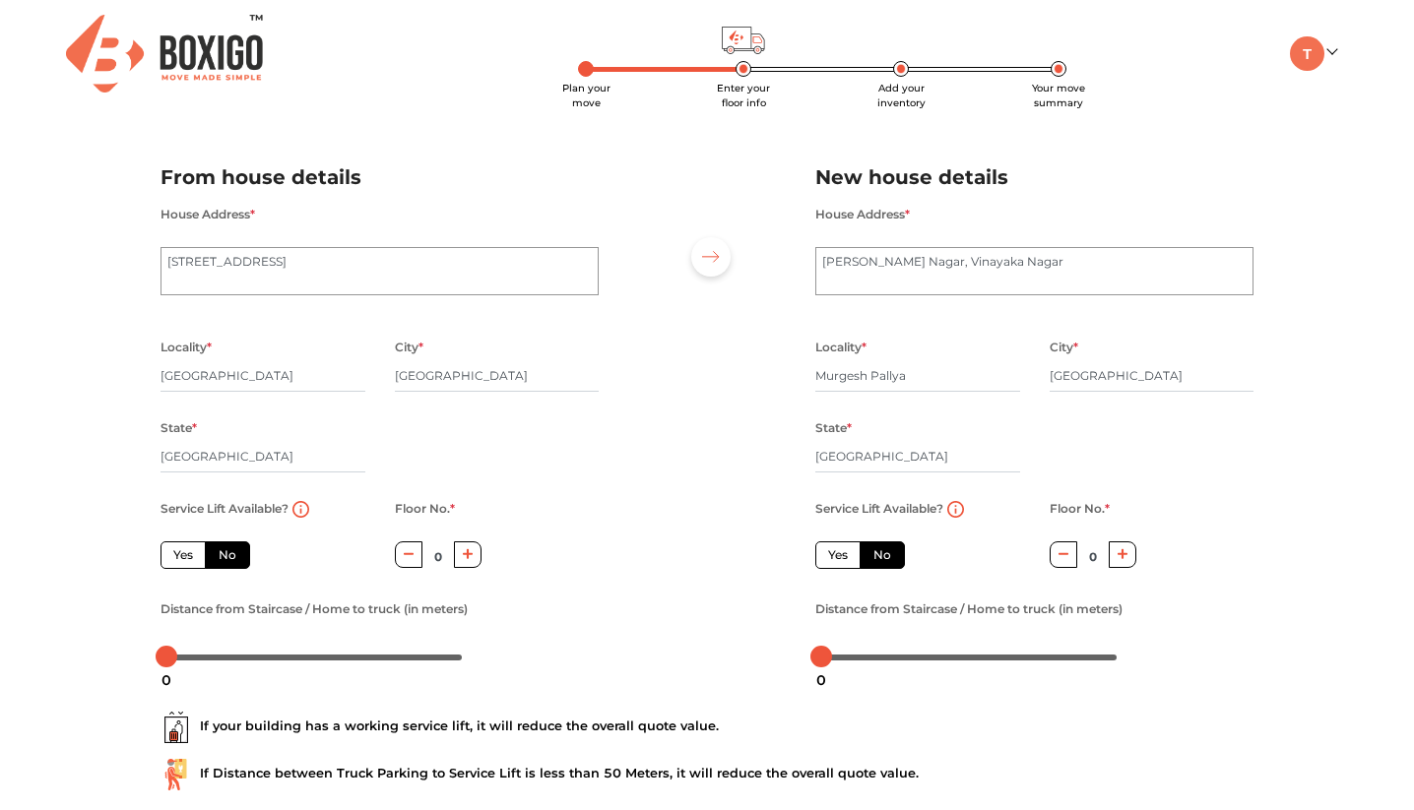
click at [371, 415] on div "Locality * [GEOGRAPHIC_DATA]" at bounding box center [263, 375] width 234 height 81
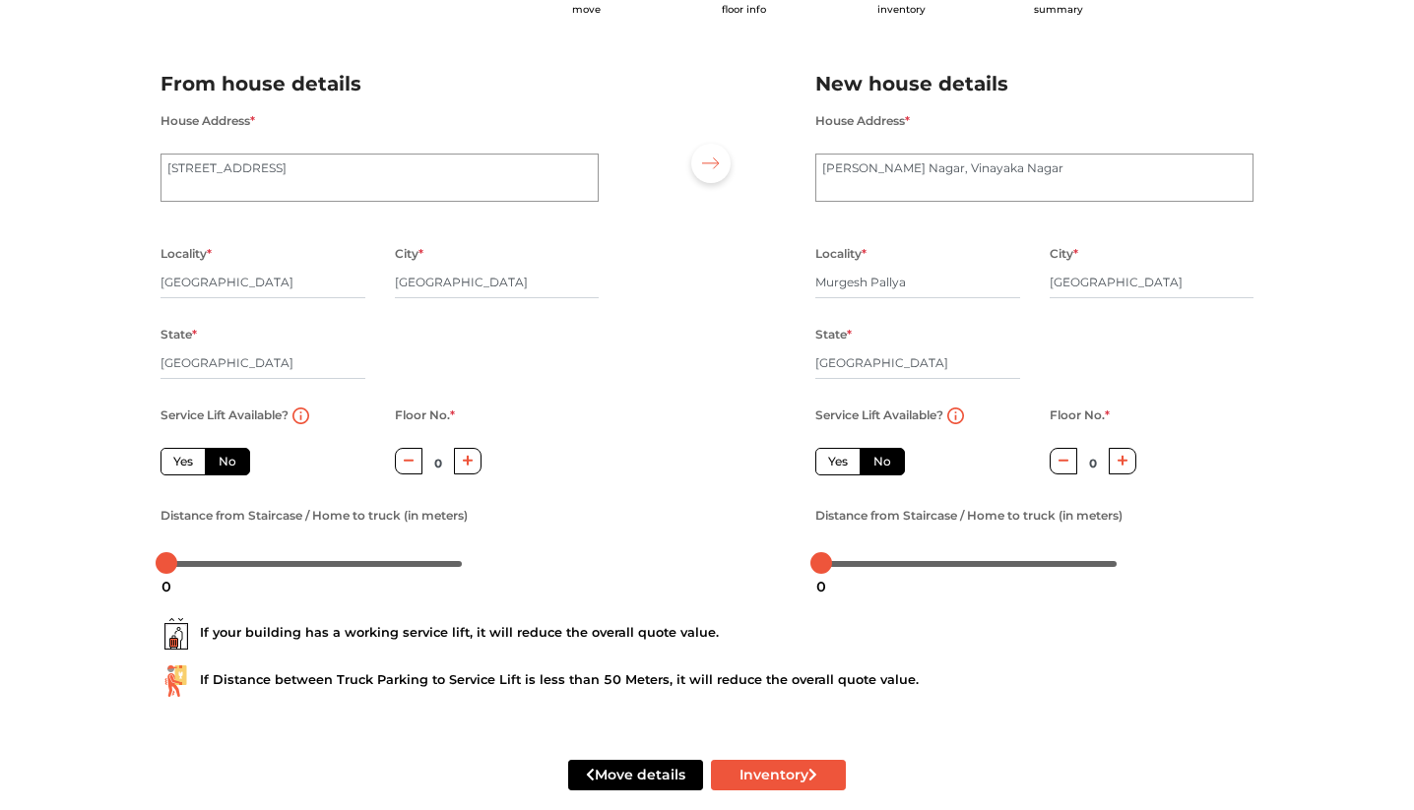
scroll to position [115, 0]
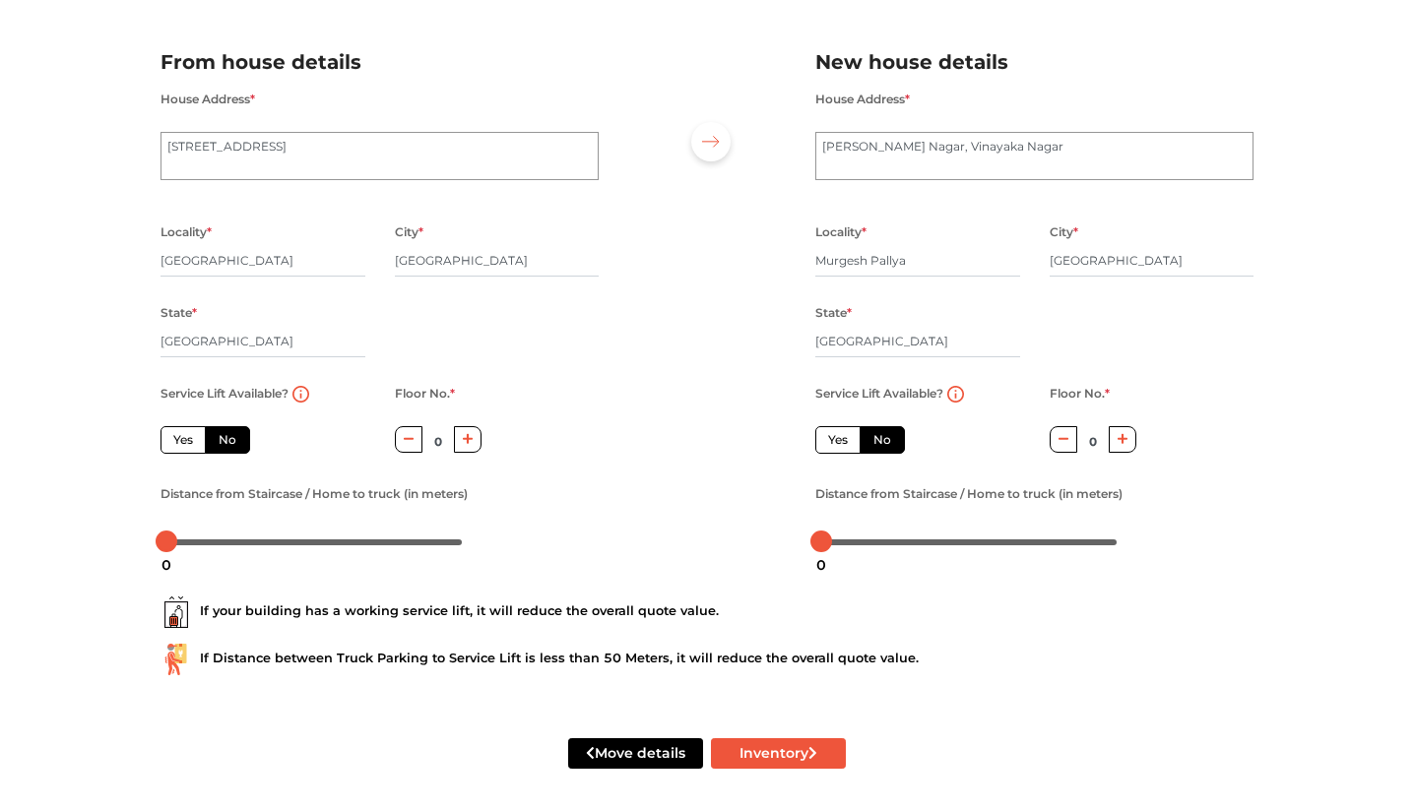
click at [245, 403] on label "Service Lift Available?" at bounding box center [224, 394] width 128 height 26
click at [230, 447] on label "No" at bounding box center [227, 440] width 45 height 28
click at [230, 444] on input "No" at bounding box center [225, 437] width 13 height 13
radio input "true"
click at [469, 443] on icon "button" at bounding box center [468, 439] width 11 height 11
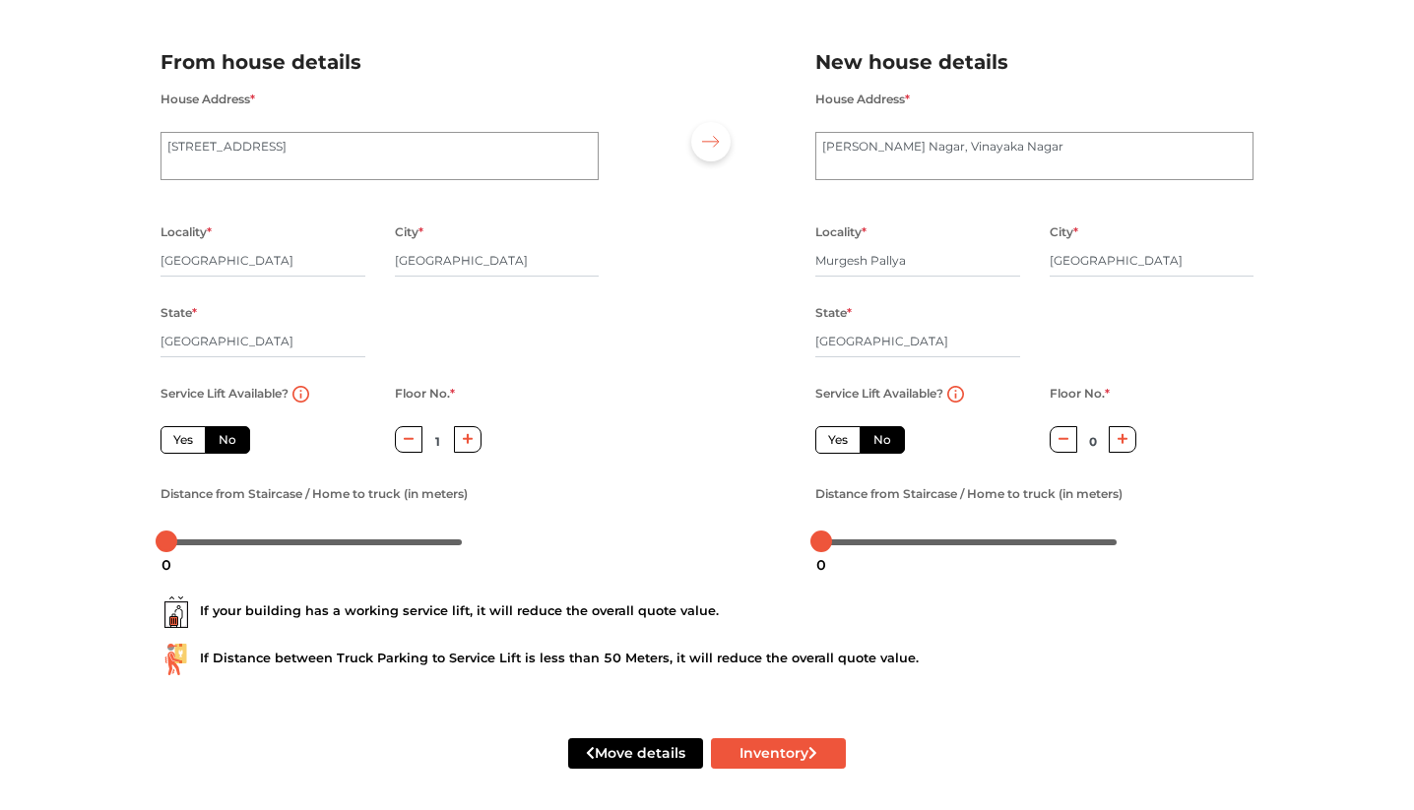
click at [469, 443] on icon "button" at bounding box center [468, 439] width 11 height 11
type input "2"
click at [235, 506] on label "Distance from Staircase / Home to truck (in meters)" at bounding box center [313, 494] width 307 height 26
drag, startPoint x: 166, startPoint y: 544, endPoint x: 317, endPoint y: 556, distance: 151.1
click at [317, 556] on body "Plan your move Enter your floor info Add your inventory Your move summary My Mo…" at bounding box center [707, 290] width 1414 height 810
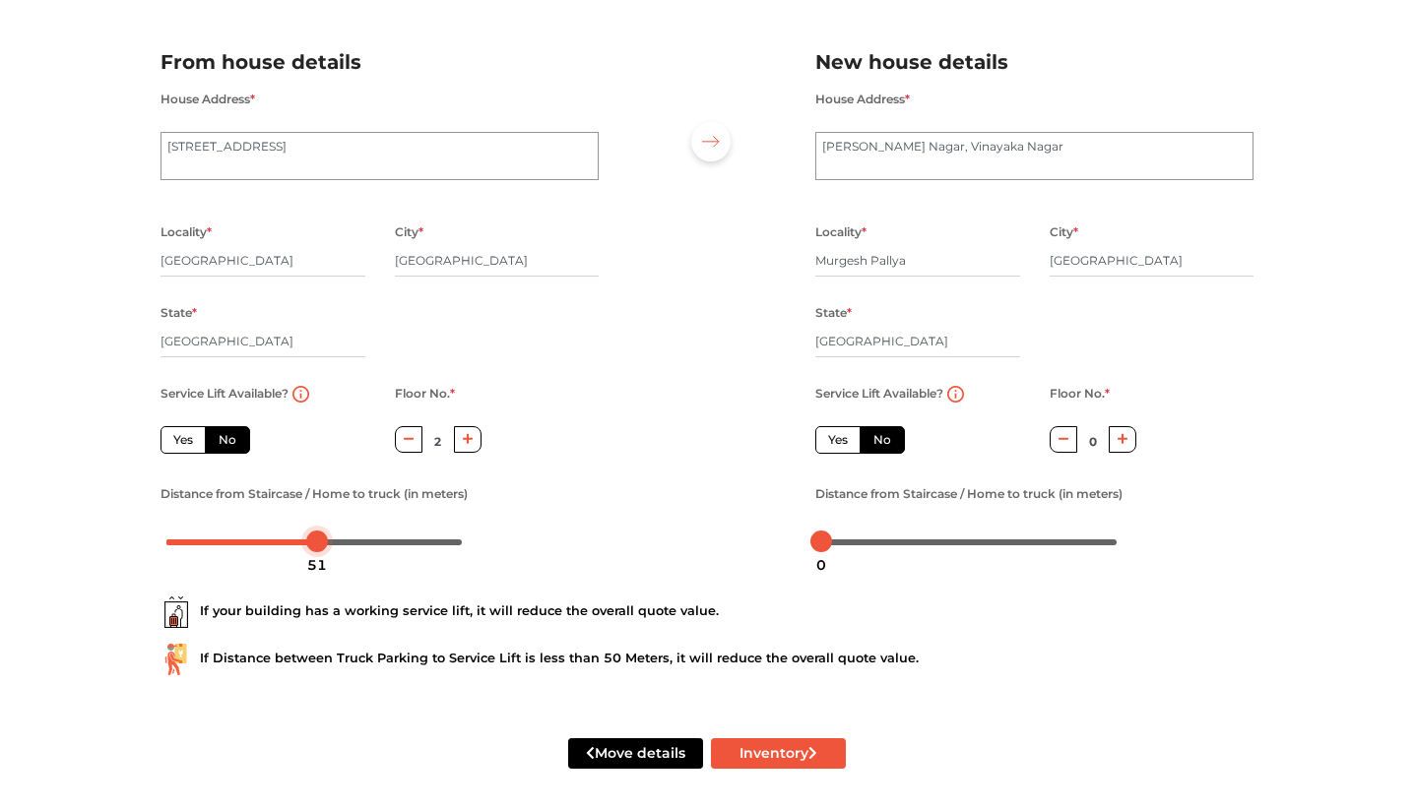
click at [311, 543] on div at bounding box center [317, 542] width 22 height 22
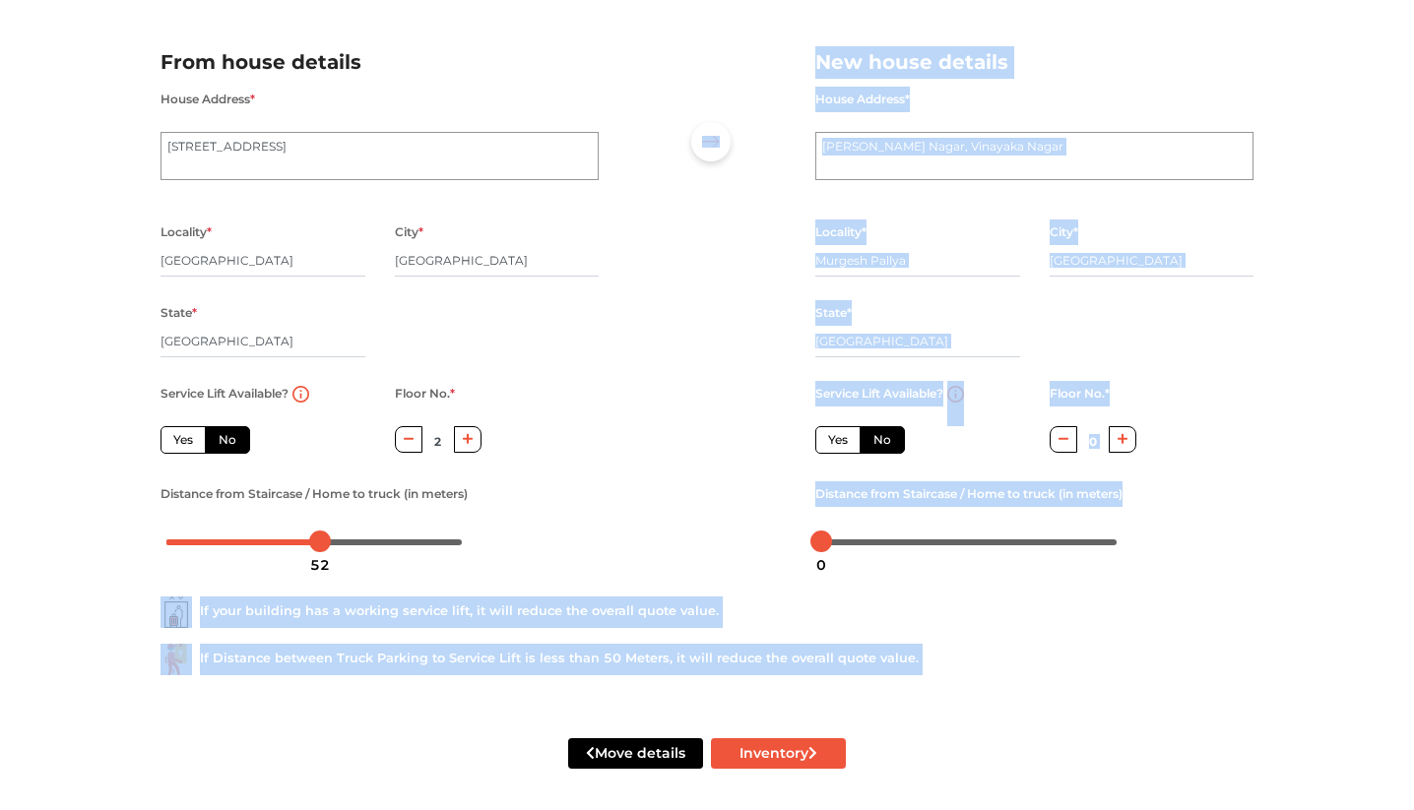
click at [313, 545] on body "Plan your move Enter your floor info Add your inventory Your move summary My Mo…" at bounding box center [707, 290] width 1414 height 810
click at [313, 545] on div at bounding box center [320, 542] width 22 height 22
click at [582, 544] on div at bounding box center [379, 542] width 438 height 32
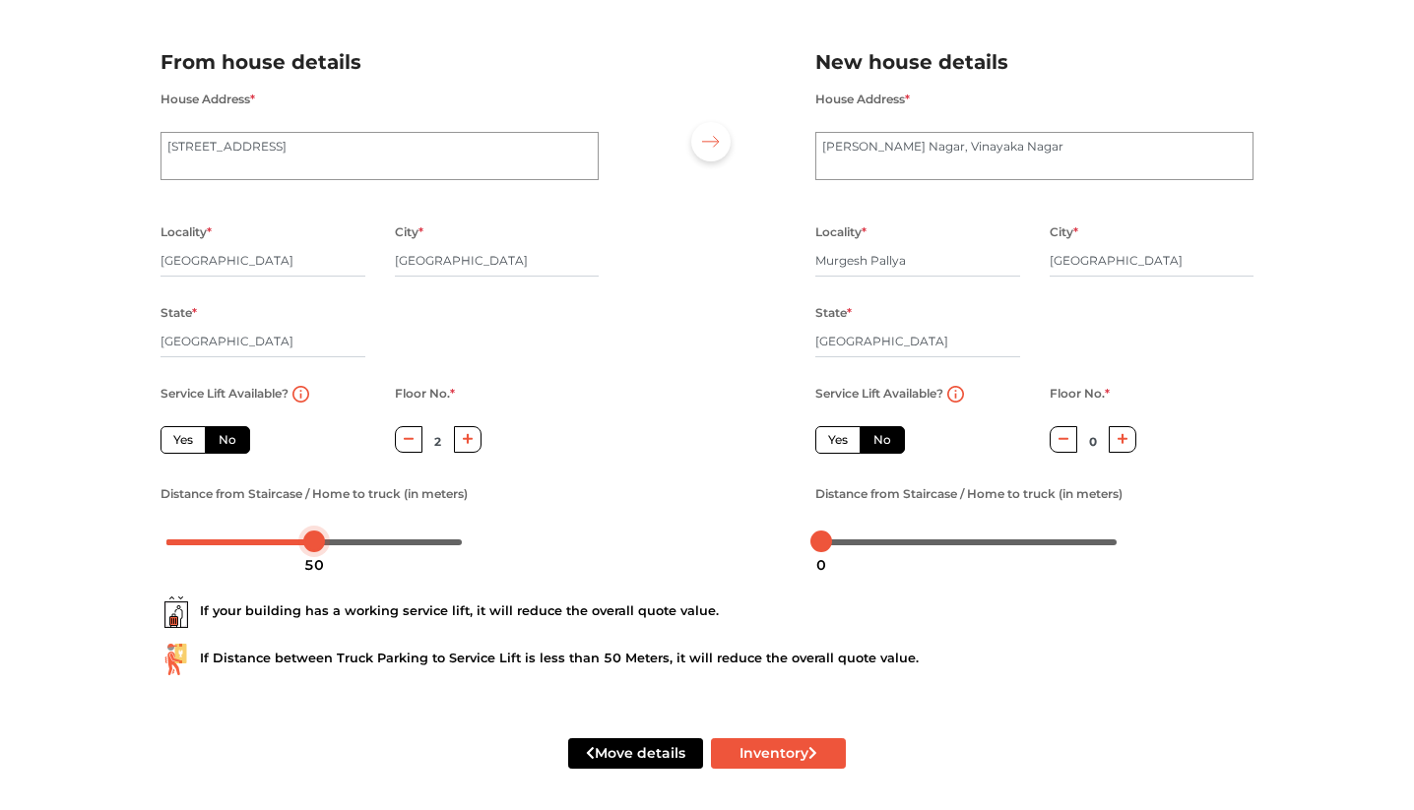
click at [307, 543] on div at bounding box center [314, 542] width 22 height 22
click at [518, 560] on div "From house details House Address * [GEOGRAPHIC_DATA] Locality * [GEOGRAPHIC_DAT…" at bounding box center [380, 305] width 468 height 519
click at [1019, 150] on textarea "[PERSON_NAME] Nagar, Vinayaka Nagar" at bounding box center [1034, 156] width 438 height 49
click at [825, 147] on textarea "[PERSON_NAME] Nagar, Vinayaka Nagar" at bounding box center [1034, 156] width 438 height 49
click at [853, 150] on textarea "[PERSON_NAME] Nagar, Vinayaka Nagar" at bounding box center [1034, 156] width 438 height 49
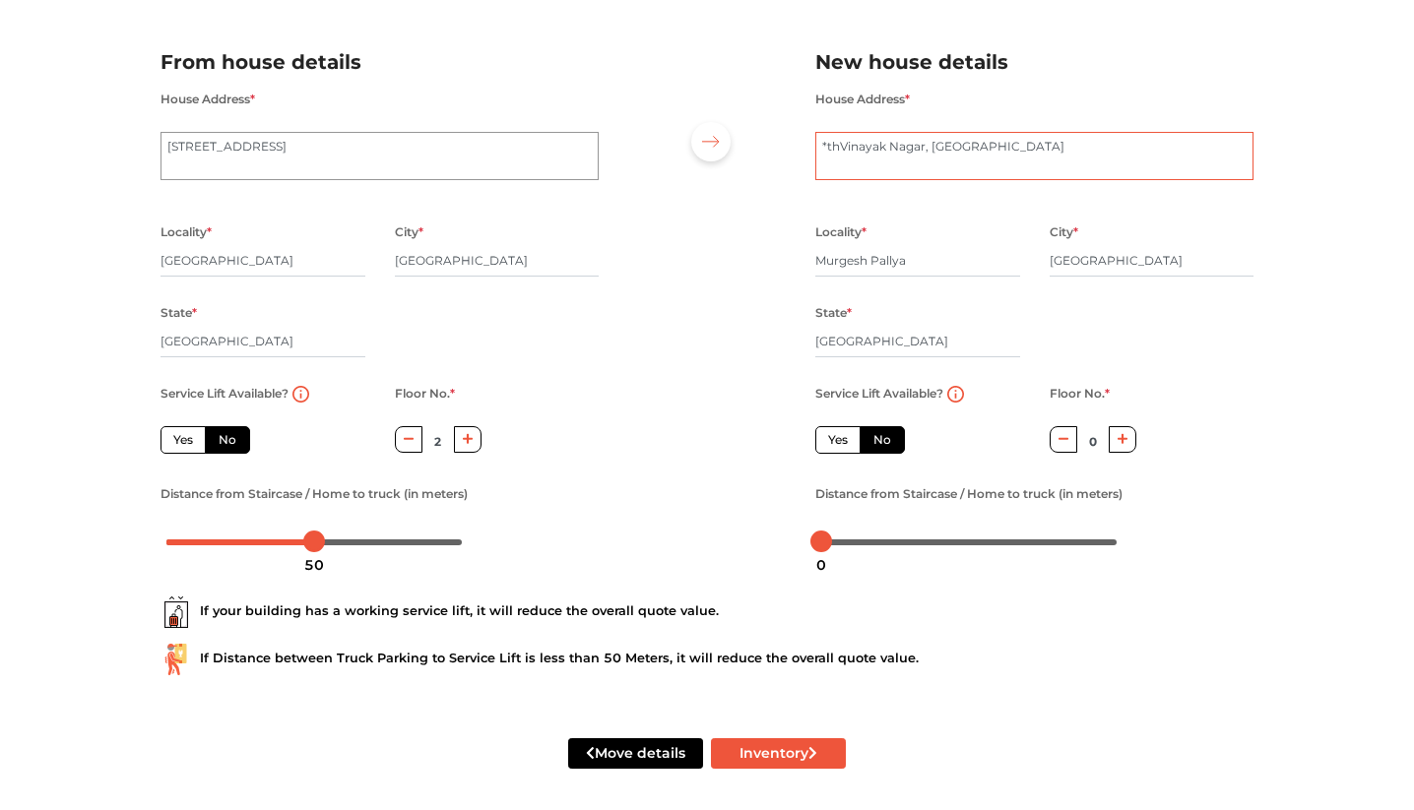
click at [853, 150] on textarea "[PERSON_NAME] Nagar, Vinayaka Nagar" at bounding box center [1034, 156] width 438 height 49
click at [833, 147] on textarea "[PERSON_NAME] Nagar, Vinayaka Nagar" at bounding box center [1034, 156] width 438 height 49
type textarea "[GEOGRAPHIC_DATA][PERSON_NAME], [GEOGRAPHIC_DATA]"
click at [755, 302] on div at bounding box center [706, 294] width 187 height 542
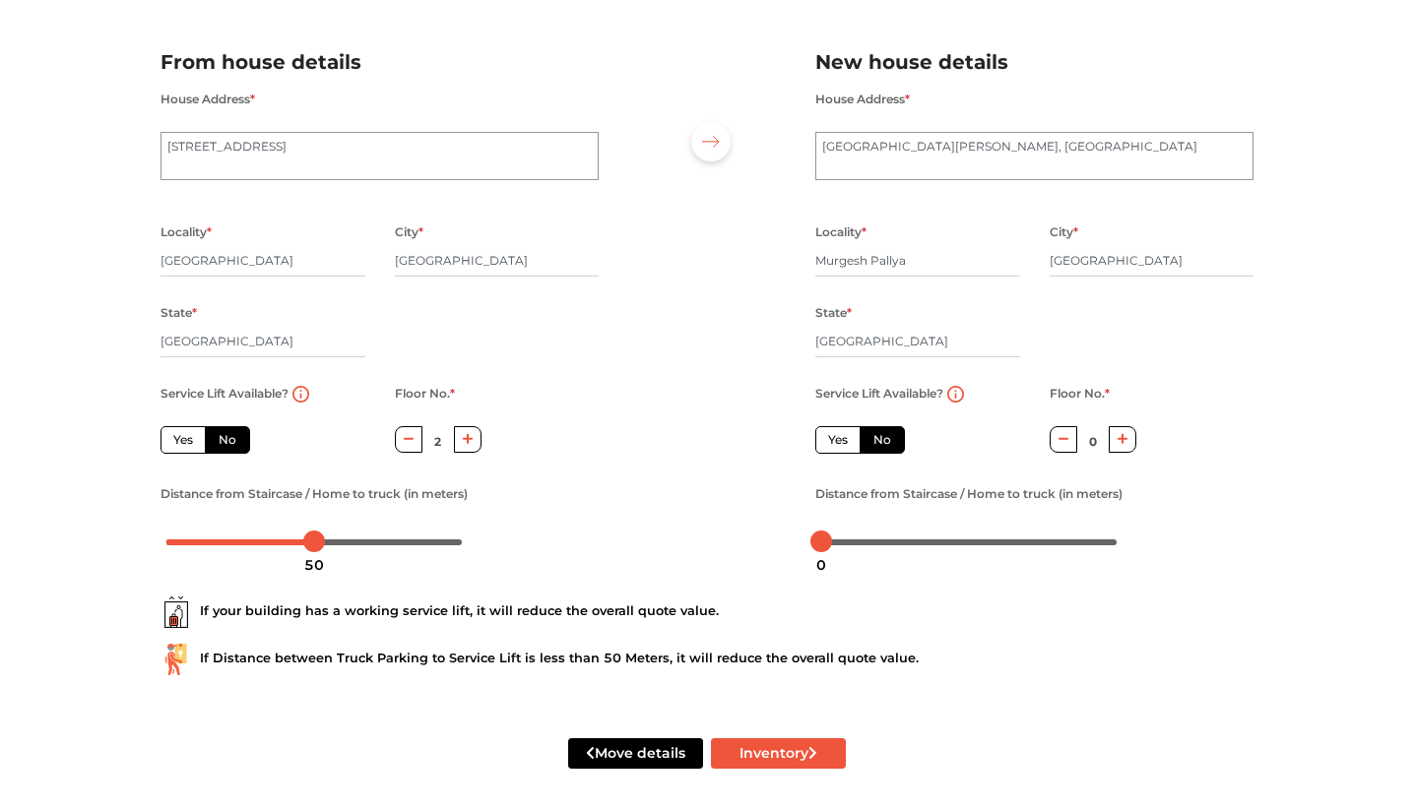
click at [1196, 429] on div "Service Lift Available? Yes No Floor No. * 0 Distance from Staircase / Home to …" at bounding box center [1034, 468] width 468 height 175
click at [1125, 448] on button "button" at bounding box center [1123, 439] width 29 height 27
click at [1058, 452] on button "button" at bounding box center [1063, 439] width 29 height 27
type input "0"
click at [1187, 441] on div "Service Lift Available? Yes No Floor No. * 0 Distance from Staircase / Home to …" at bounding box center [1034, 468] width 468 height 175
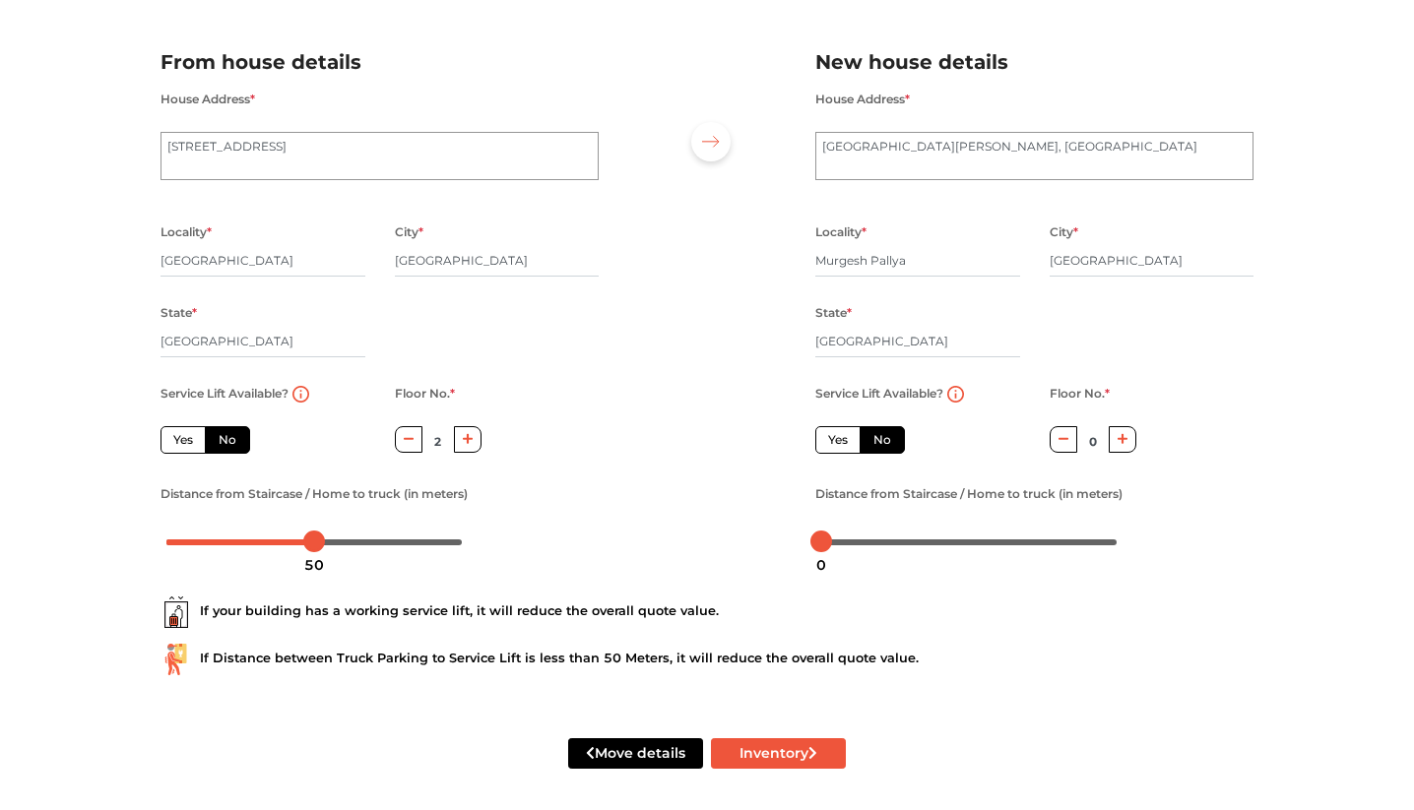
click at [900, 542] on div at bounding box center [968, 542] width 295 height 12
drag, startPoint x: 906, startPoint y: 543, endPoint x: 884, endPoint y: 543, distance: 21.7
click at [884, 543] on div at bounding box center [880, 542] width 22 height 22
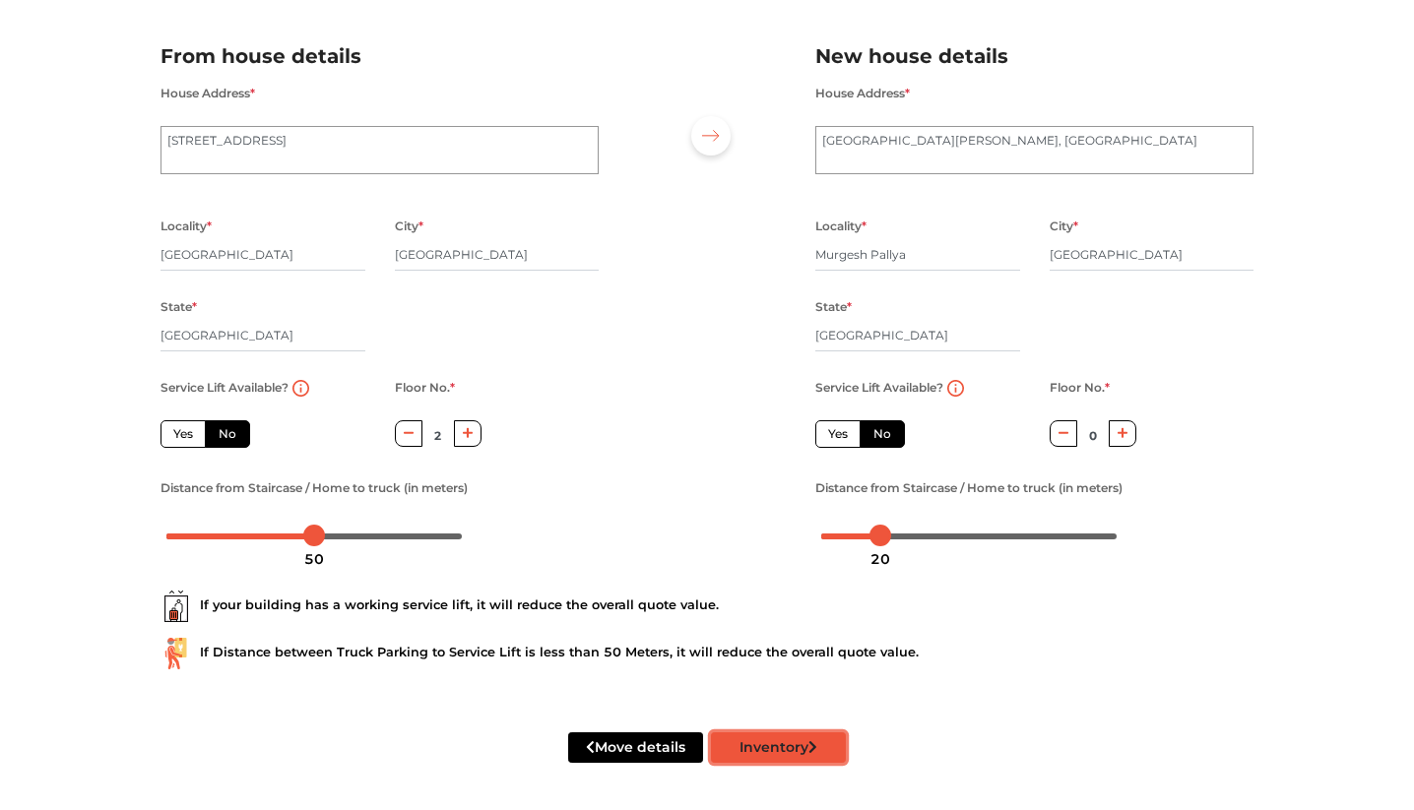
click at [787, 741] on button "Inventory" at bounding box center [778, 747] width 135 height 31
radio input "true"
click at [261, 253] on input "[GEOGRAPHIC_DATA]" at bounding box center [262, 255] width 205 height 32
type input "[GEOGRAPHIC_DATA]"
radio input "true"
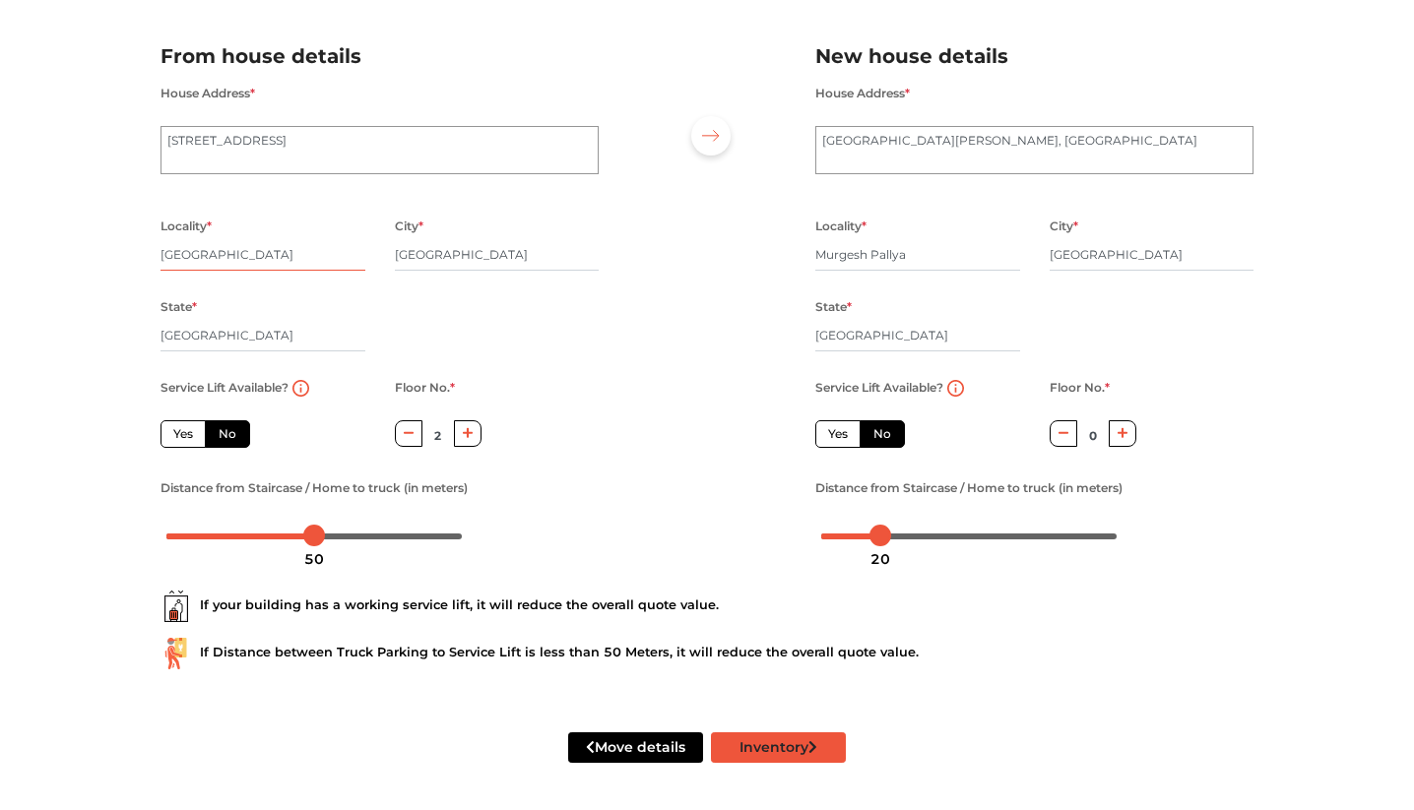
type input "[GEOGRAPHIC_DATA]"
click at [781, 740] on button "Inventory" at bounding box center [778, 747] width 135 height 31
radio input "true"
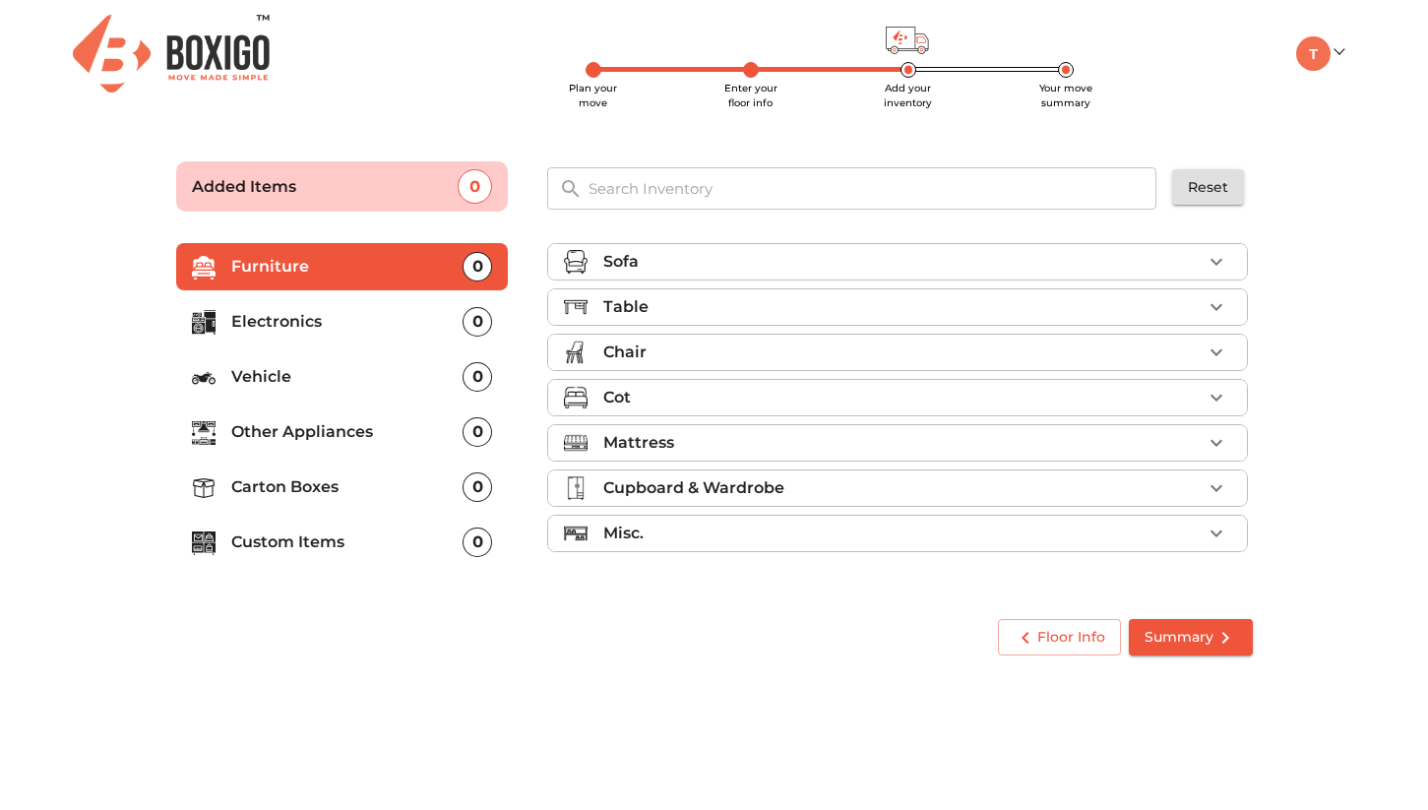
click at [628, 403] on p "Cot" at bounding box center [617, 398] width 28 height 24
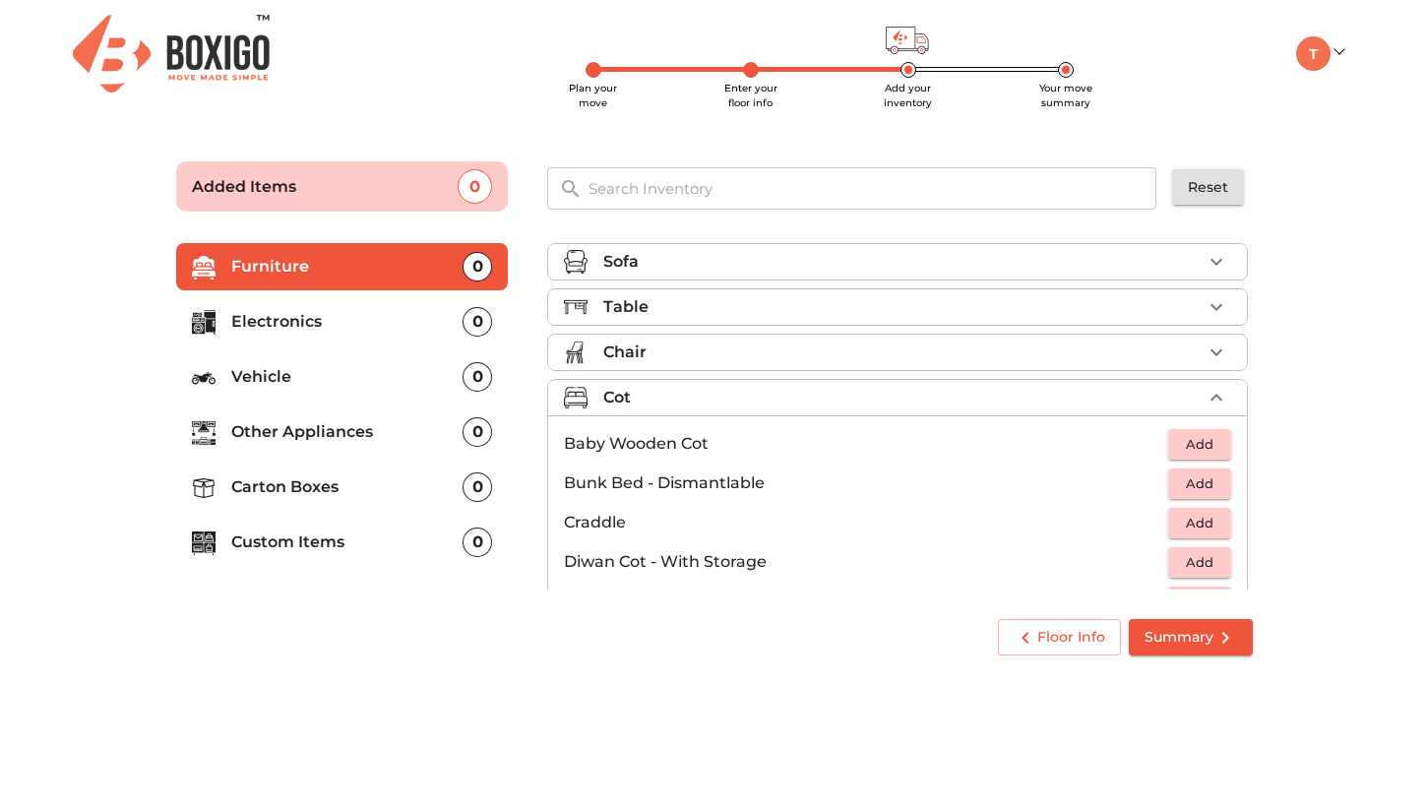
click at [626, 396] on p "Cot" at bounding box center [617, 398] width 28 height 24
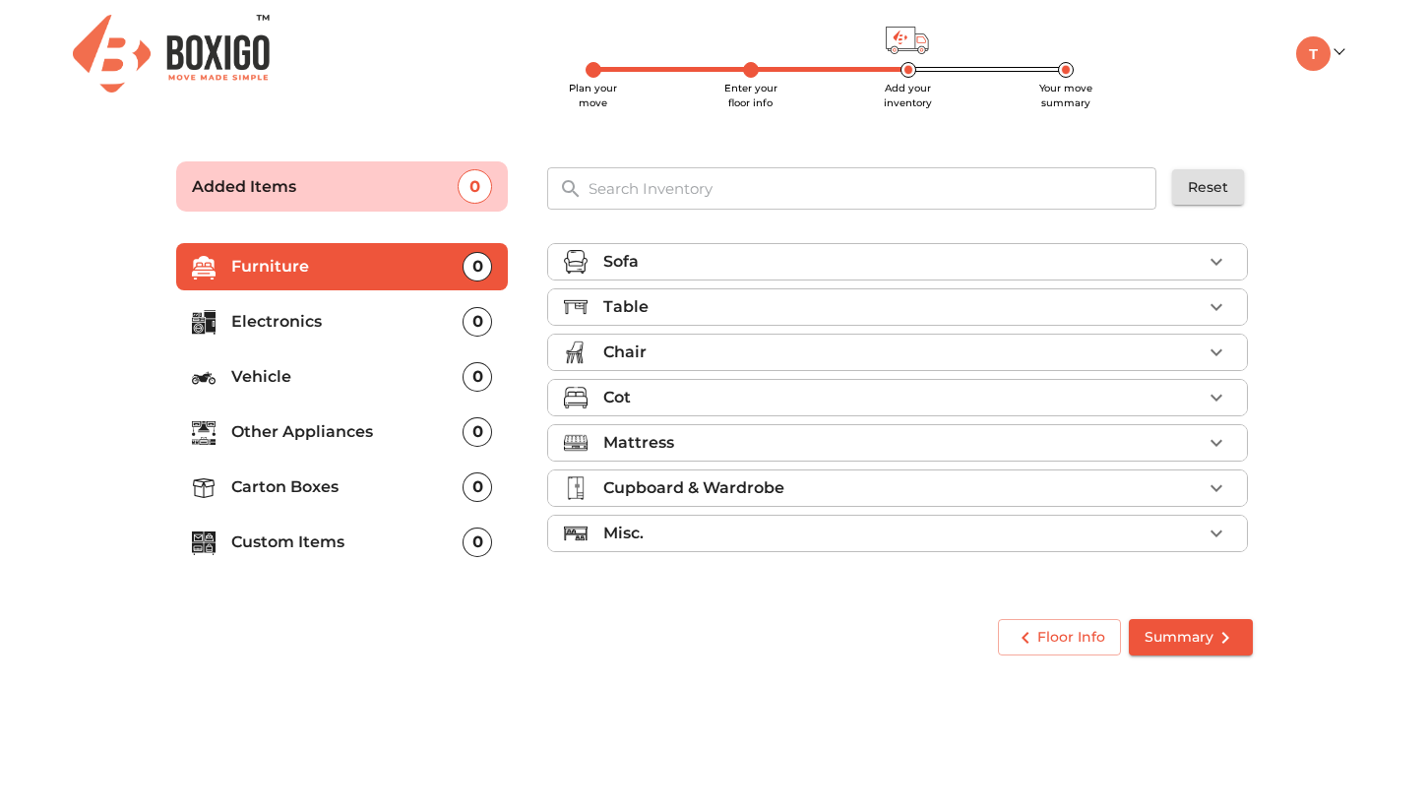
click at [635, 394] on div "Cot" at bounding box center [902, 398] width 599 height 24
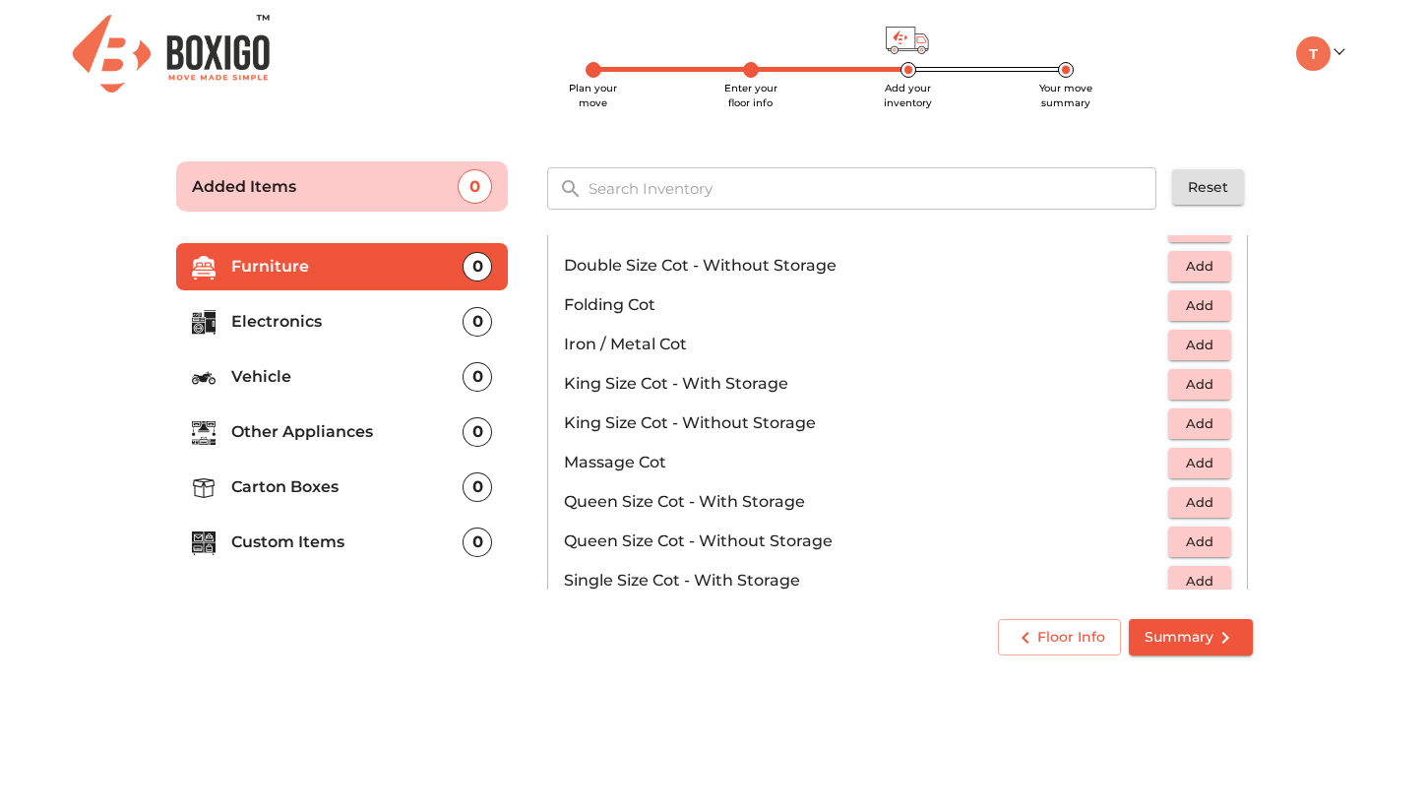
scroll to position [405, 0]
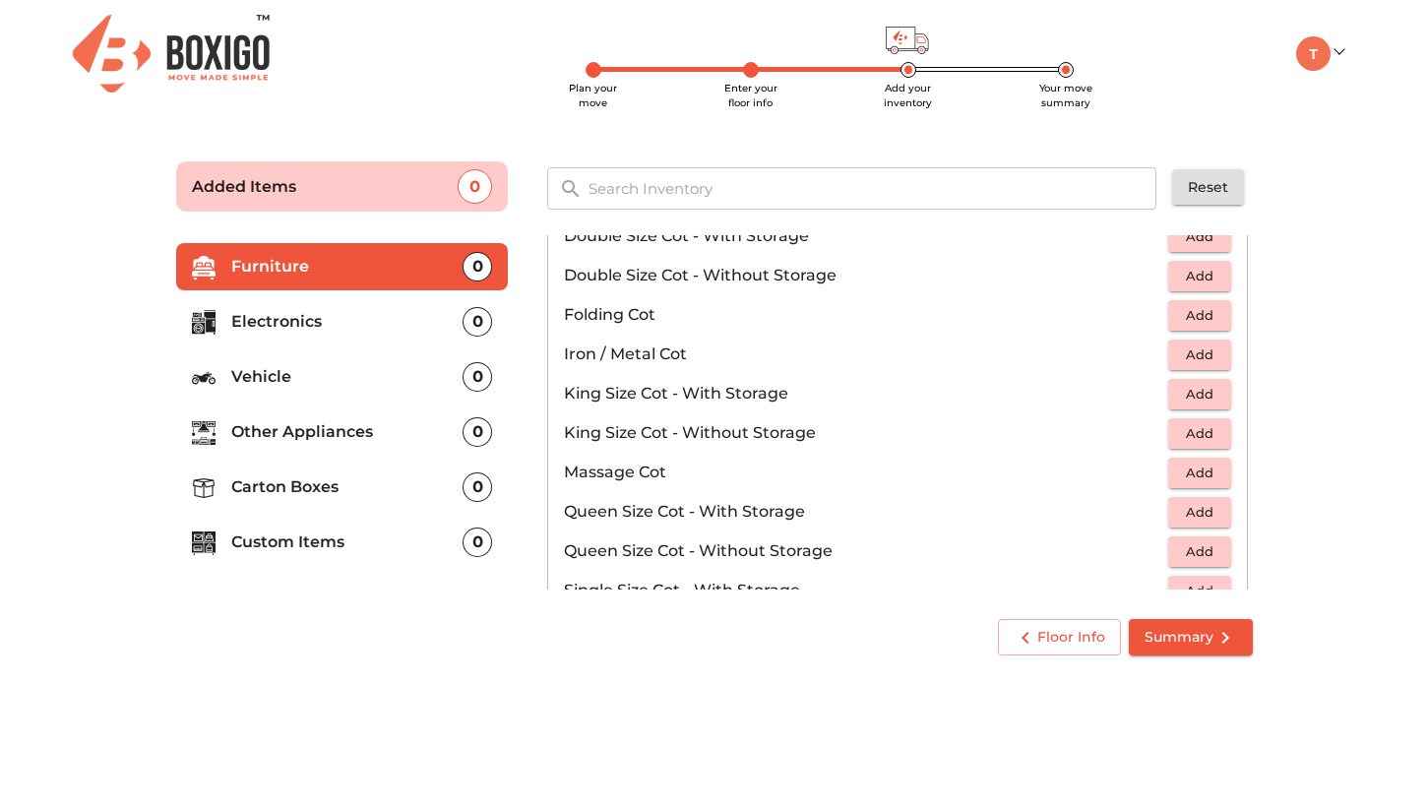
click at [1183, 513] on span "Add" at bounding box center [1199, 512] width 43 height 23
click at [149, 463] on main "Plan your move Enter your floor info Add your inventory Your move summary Added…" at bounding box center [714, 404] width 1428 height 541
click at [162, 393] on div "Furniture 1 Electronics 0 Vehicle 0 Other Appliances 0 Carton Boxes 0 Custom It…" at bounding box center [343, 414] width 372 height 396
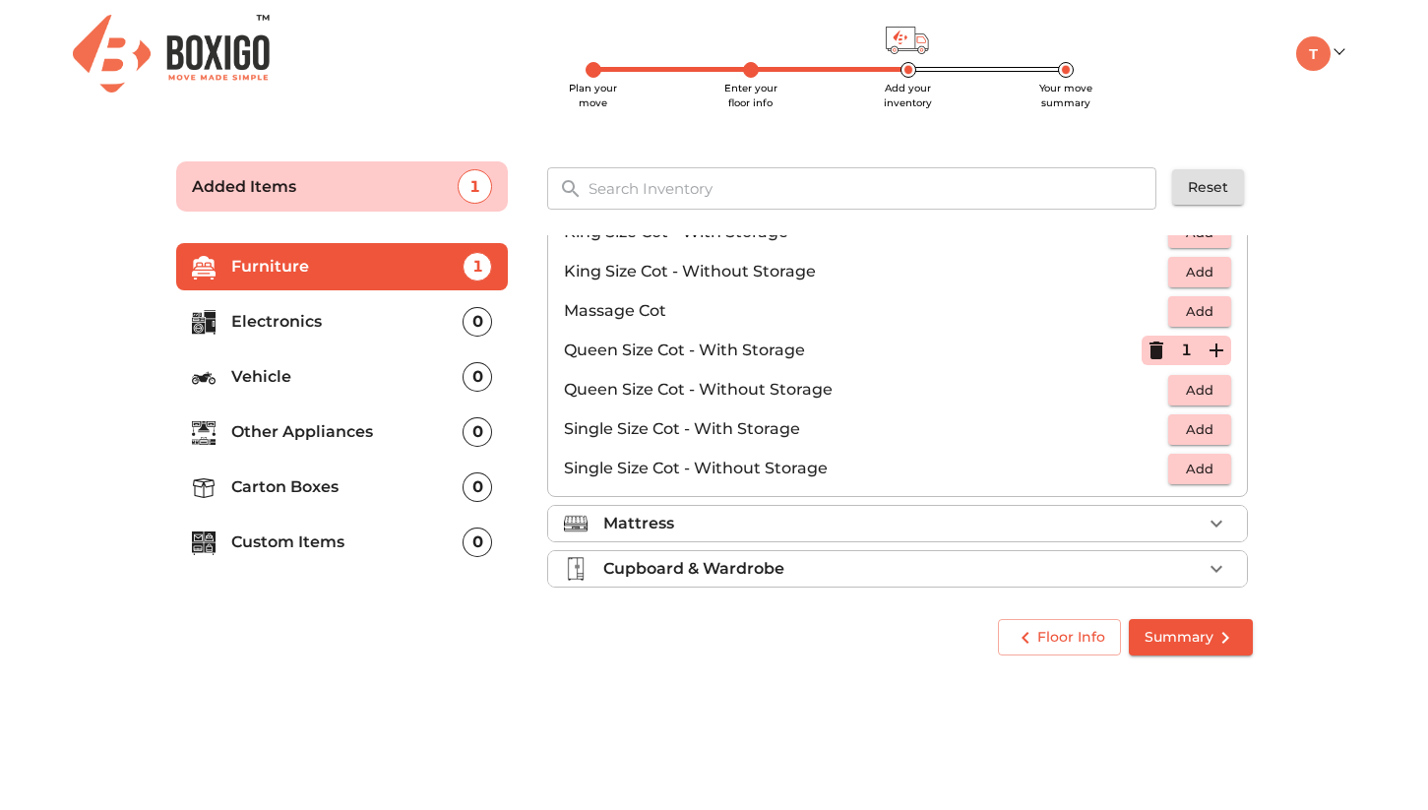
scroll to position [625, 0]
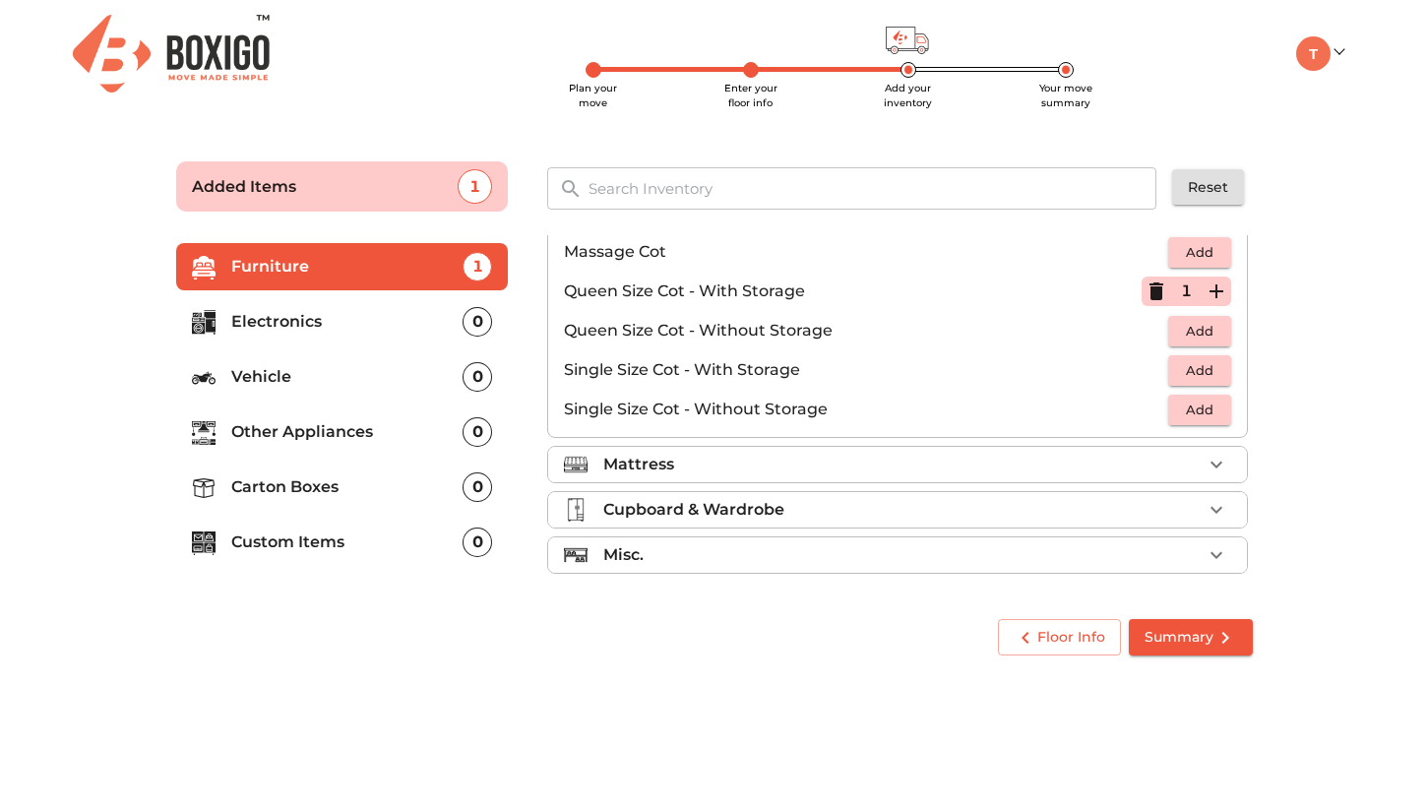
click at [684, 511] on p "Cupboard & Wardrobe" at bounding box center [693, 510] width 181 height 24
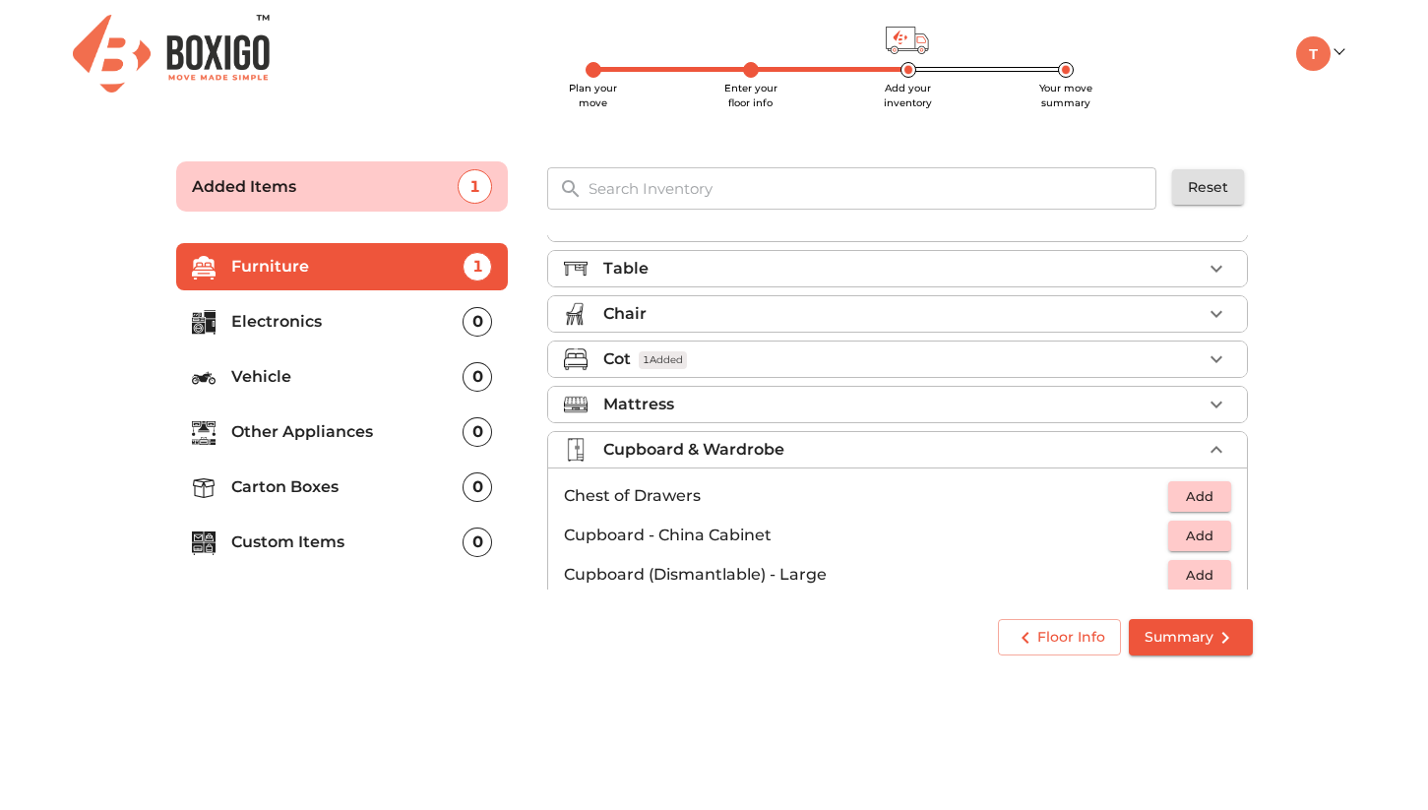
scroll to position [0, 0]
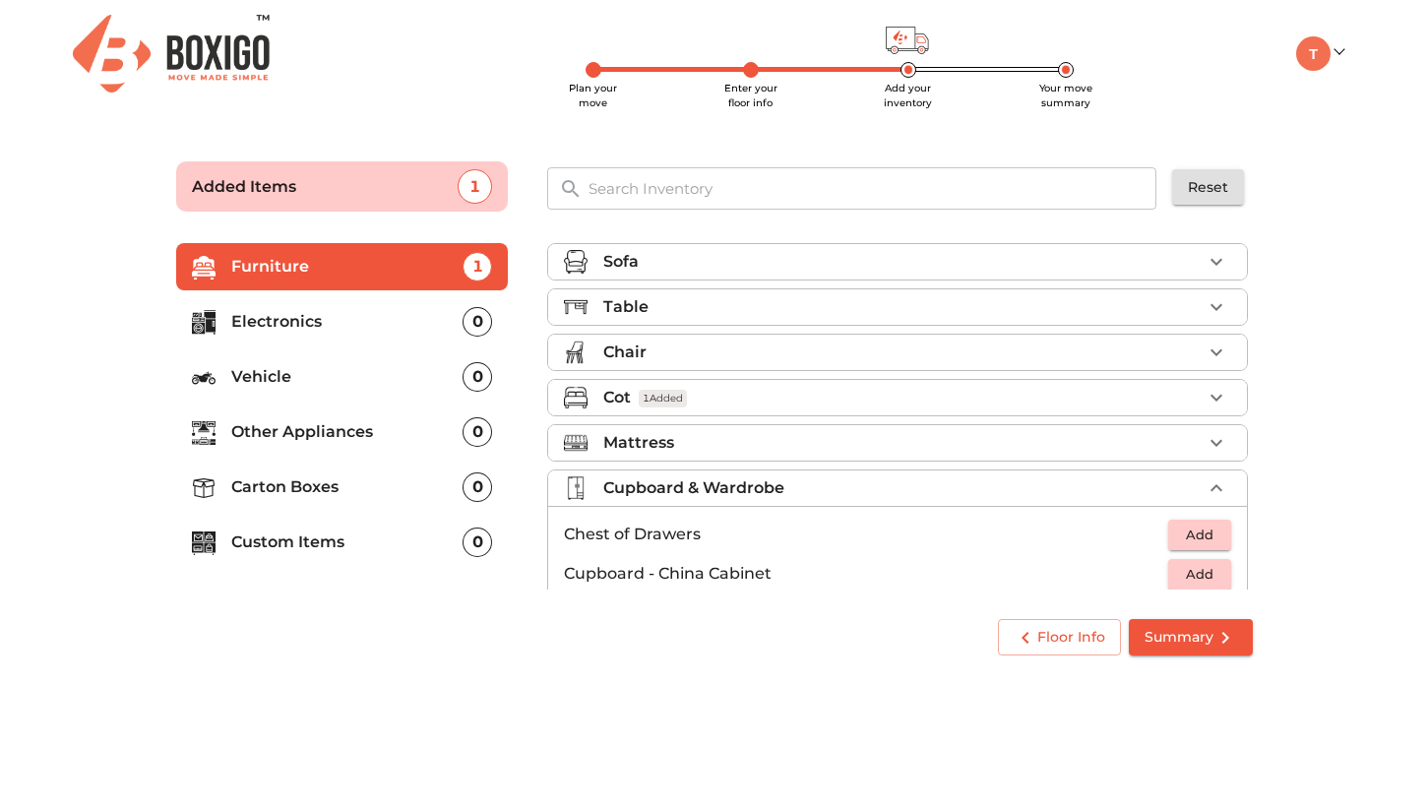
click at [1205, 482] on icon "button" at bounding box center [1217, 488] width 24 height 24
click at [768, 307] on div "Table" at bounding box center [902, 307] width 599 height 24
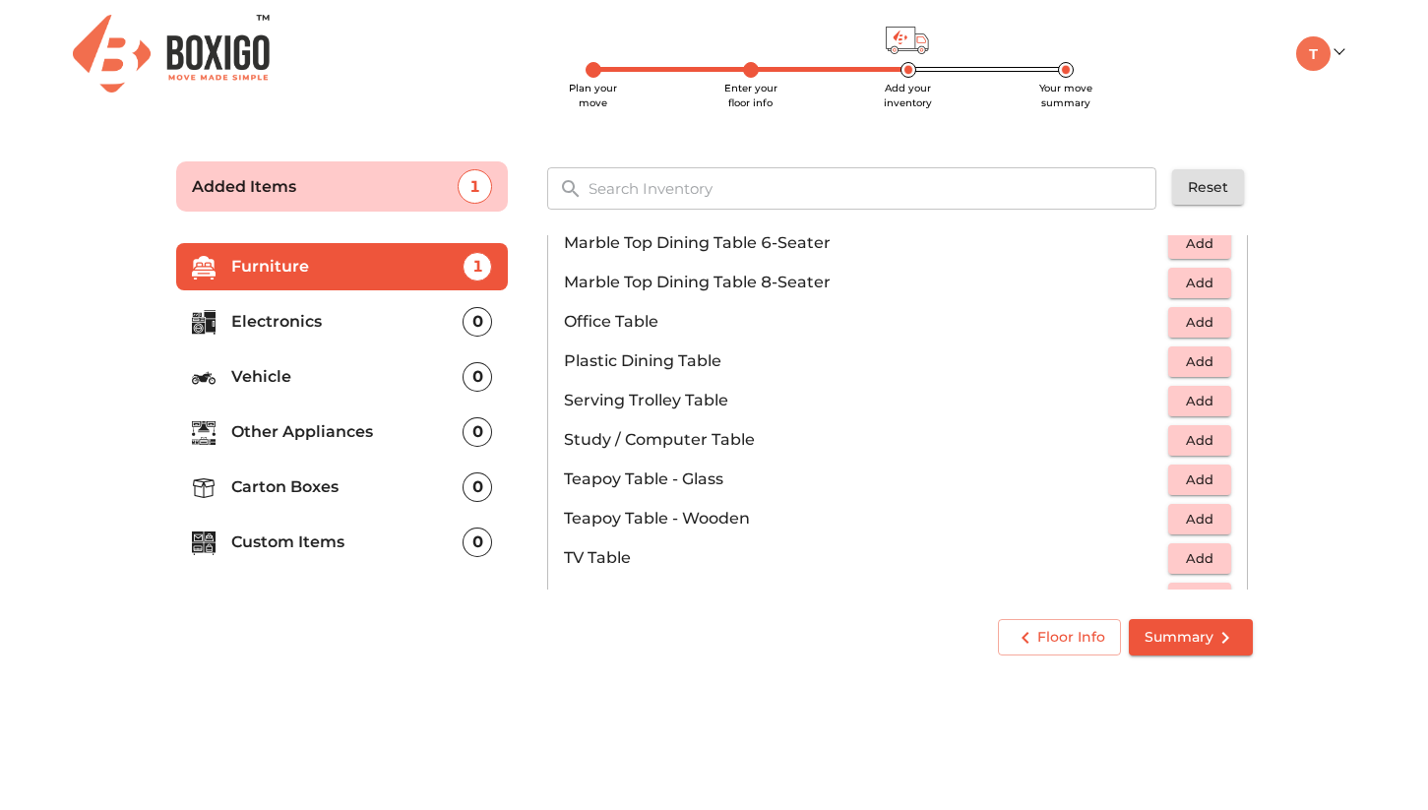
scroll to position [980, 0]
click at [1188, 319] on span "Add" at bounding box center [1199, 319] width 43 height 23
click at [871, 495] on li "Teapoy Table - Glass Add" at bounding box center [897, 476] width 699 height 39
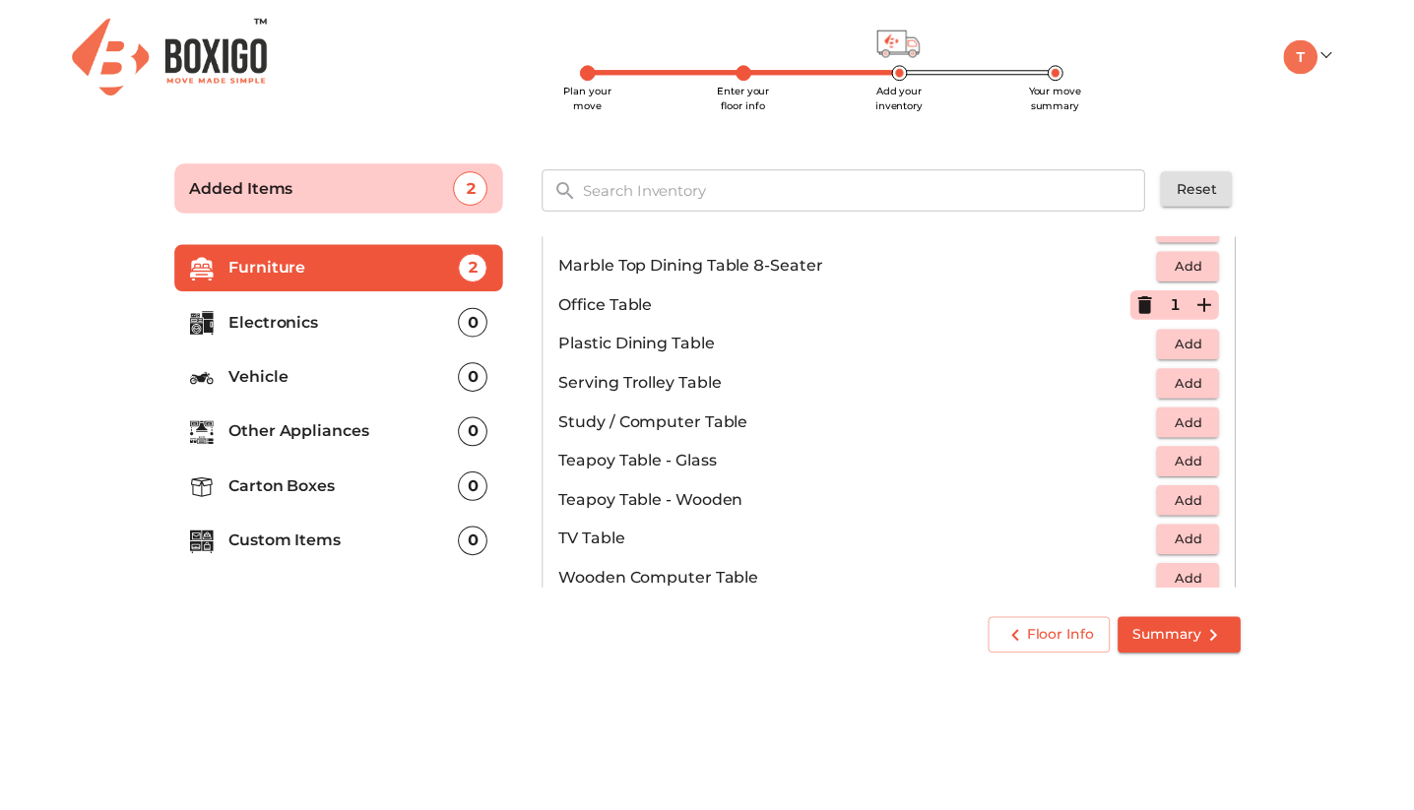
scroll to position [989, 0]
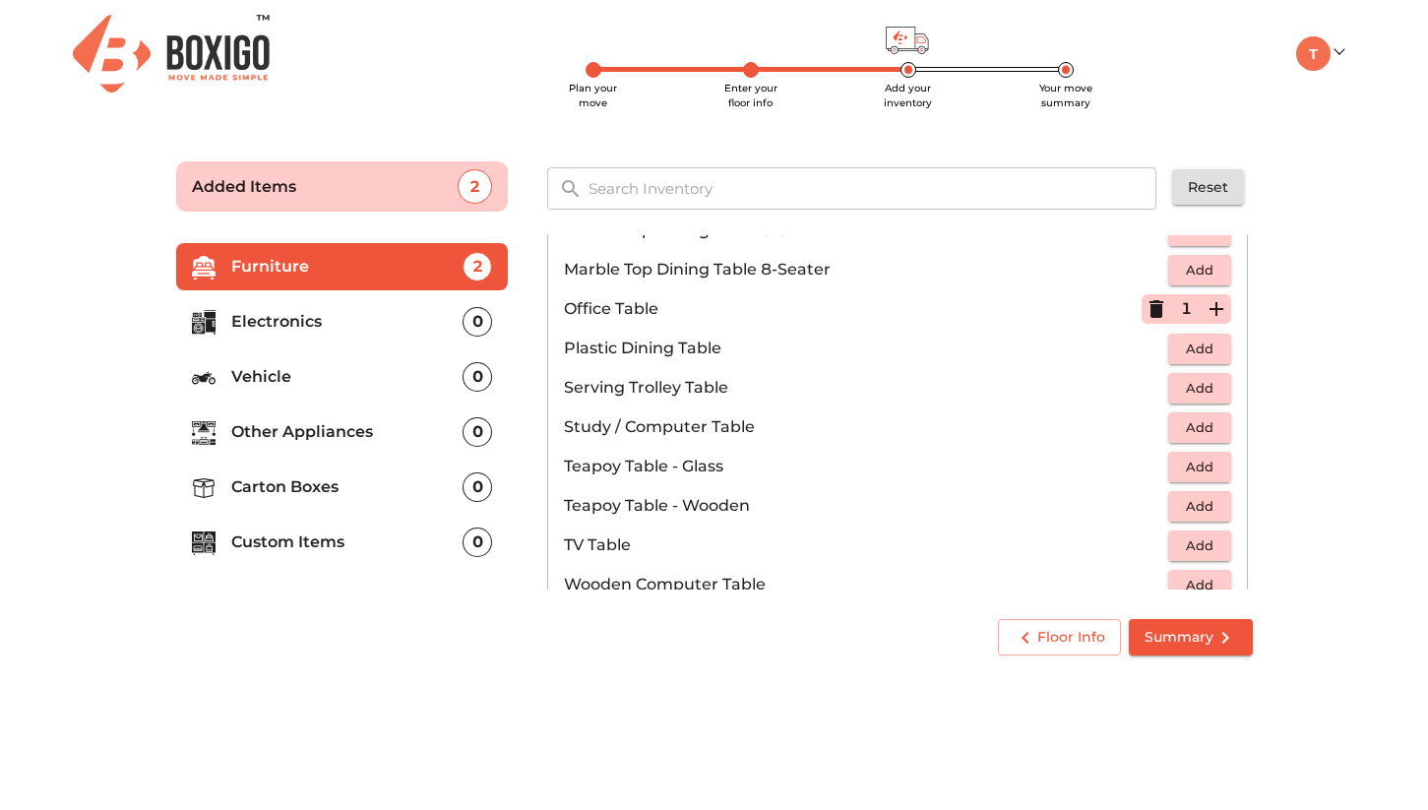
click at [1150, 311] on icon "button" at bounding box center [1157, 309] width 14 height 18
click at [1186, 423] on span "Add" at bounding box center [1199, 427] width 43 height 23
click at [1172, 631] on span "Summary" at bounding box center [1191, 637] width 93 height 25
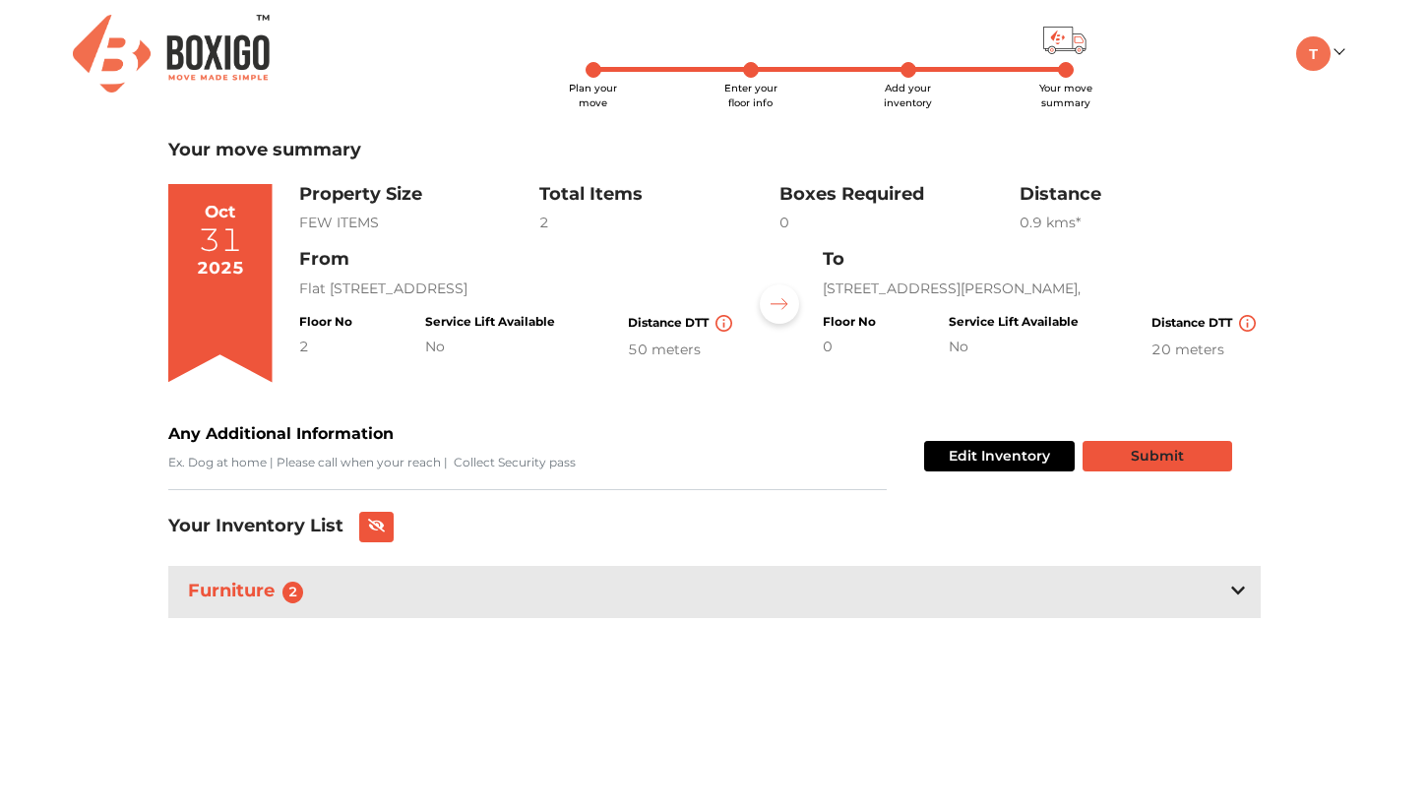
click at [1178, 456] on button "Submit" at bounding box center [1158, 456] width 150 height 31
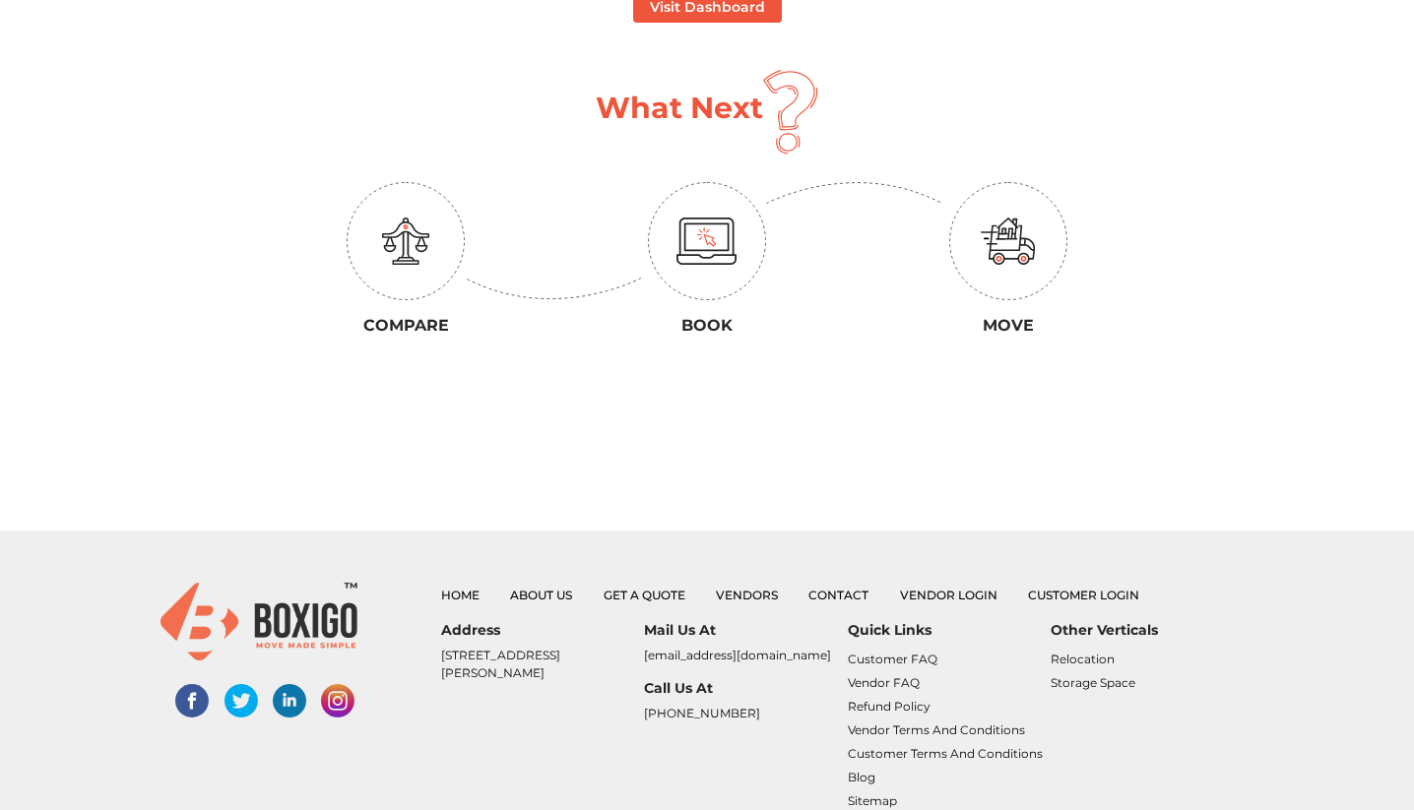
scroll to position [562, 0]
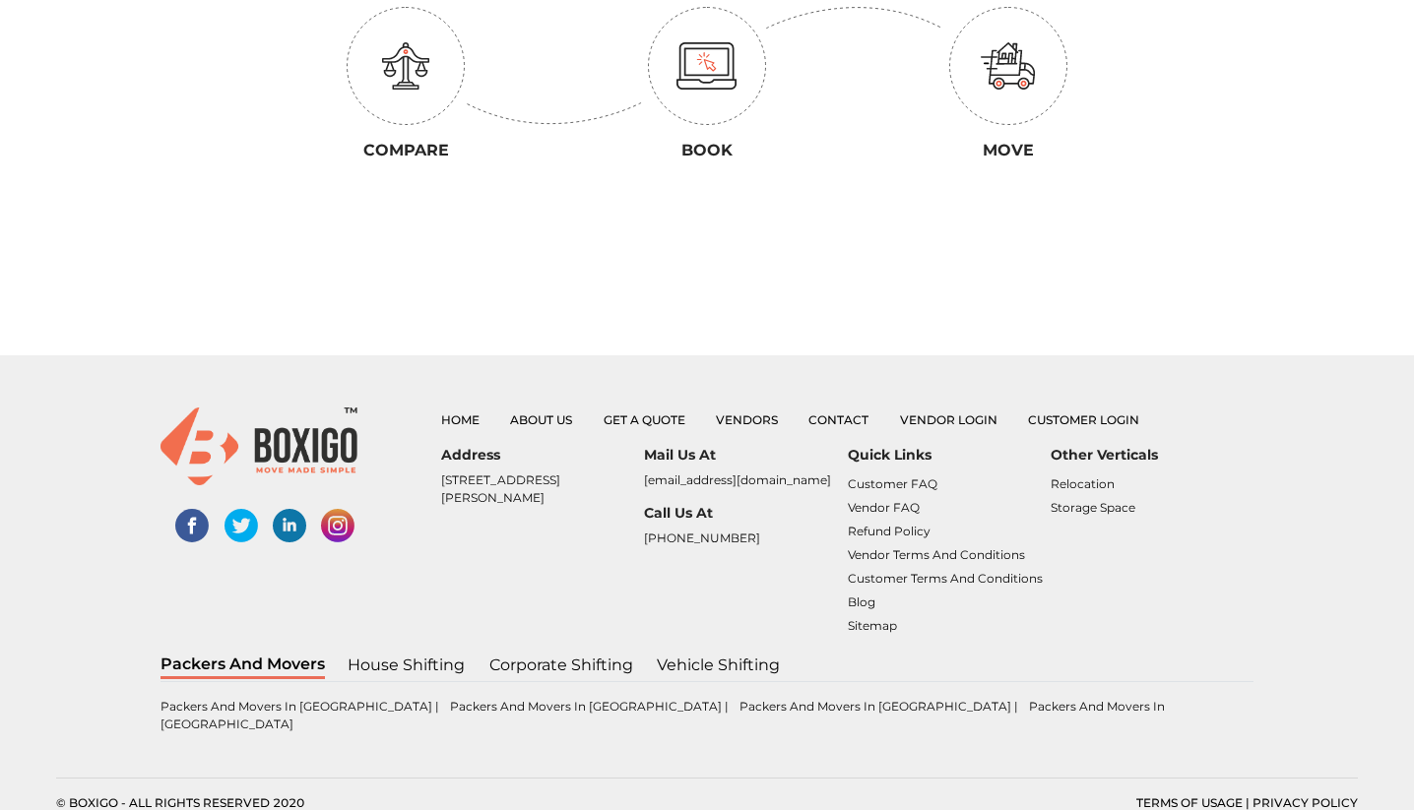
click at [205, 456] on img at bounding box center [258, 447] width 197 height 78
